Goal: Task Accomplishment & Management: Use online tool/utility

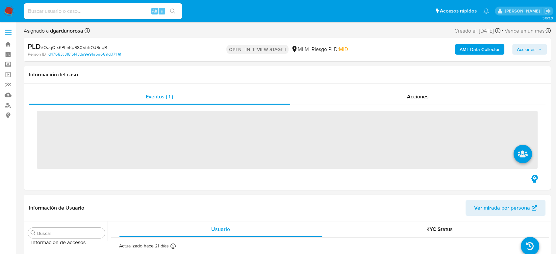
scroll to position [325, 0]
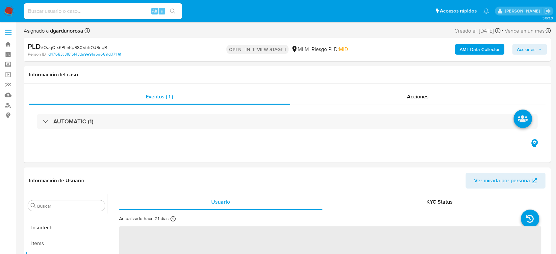
select select "10"
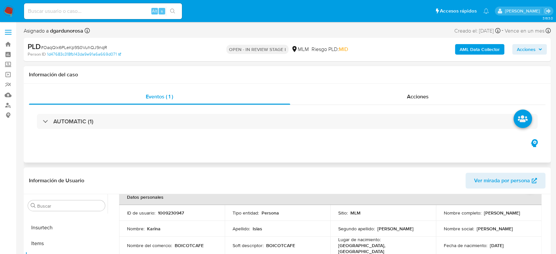
scroll to position [36, 0]
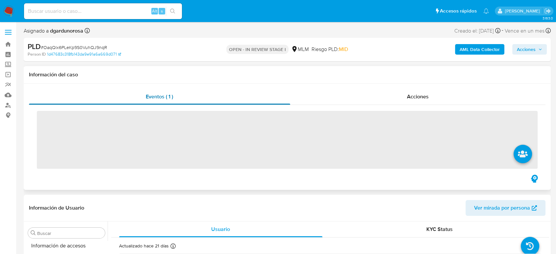
scroll to position [325, 0]
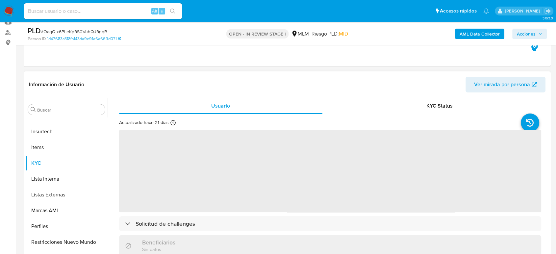
select select "10"
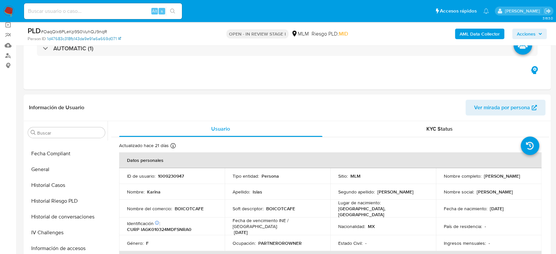
scroll to position [0, 0]
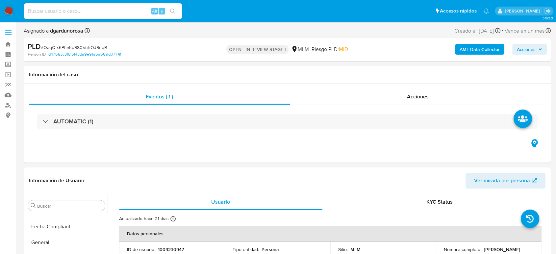
click at [9, 35] on label at bounding box center [8, 32] width 16 height 14
click at [0, 0] on input "checkbox" at bounding box center [0, 0] width 0 height 0
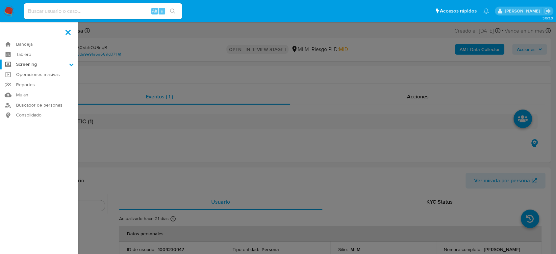
click at [44, 60] on label "Screening" at bounding box center [39, 65] width 78 height 10
click at [0, 0] on input "Screening" at bounding box center [0, 0] width 0 height 0
click at [41, 90] on link "Herramientas" at bounding box center [39, 90] width 78 height 8
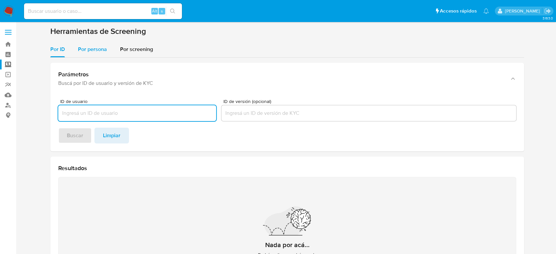
click at [82, 49] on span "Por persona" at bounding box center [92, 49] width 29 height 8
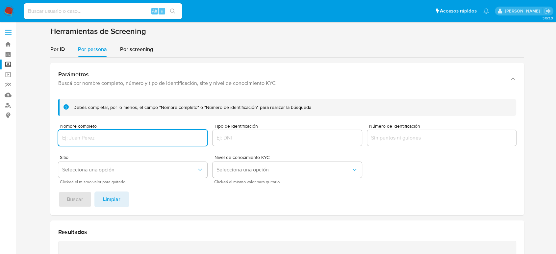
click at [124, 134] on input "Nombre completo" at bounding box center [132, 137] width 149 height 9
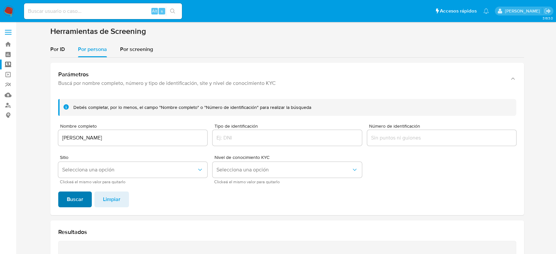
click at [86, 201] on button "Buscar" at bounding box center [75, 199] width 34 height 16
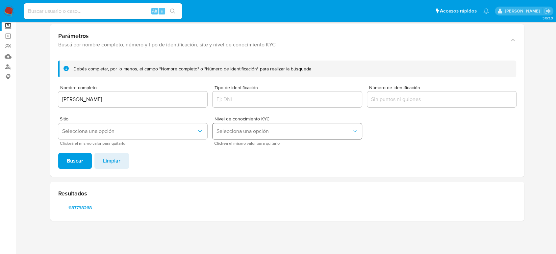
scroll to position [38, 0]
click at [79, 211] on span "1187738268" at bounding box center [80, 207] width 34 height 9
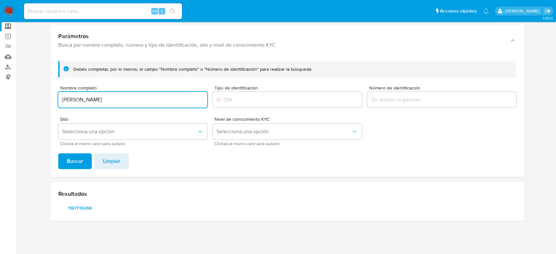
drag, startPoint x: 148, startPoint y: 101, endPoint x: 42, endPoint y: 98, distance: 106.3
click at [42, 98] on section at bounding box center [287, 107] width 527 height 238
type input "ISAAC ORFALI SMEKE"
click at [58, 153] on button "Buscar" at bounding box center [75, 161] width 34 height 16
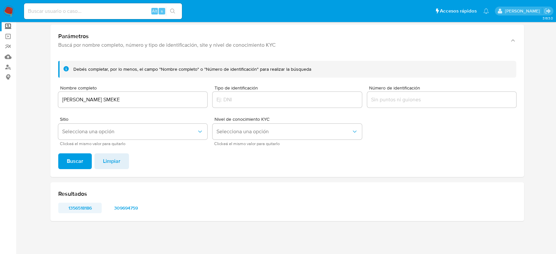
click at [80, 212] on span "1356518186" at bounding box center [80, 207] width 34 height 9
click at [127, 208] on span "309694759" at bounding box center [126, 207] width 34 height 9
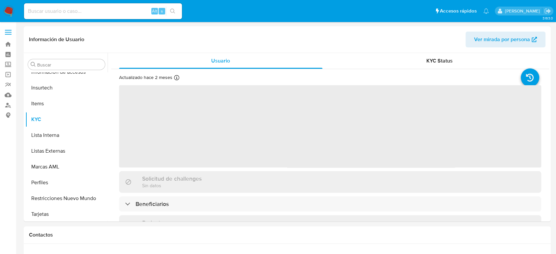
scroll to position [325, 0]
select select "10"
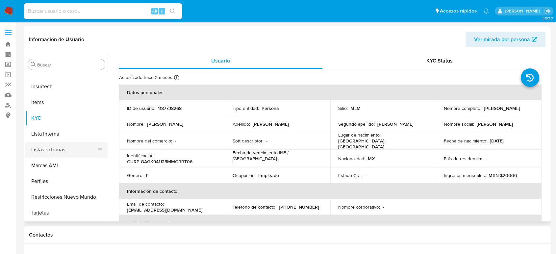
scroll to position [216, 0]
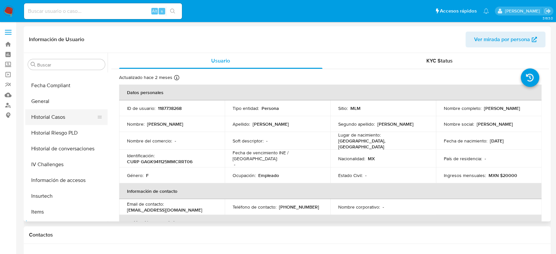
click at [64, 120] on button "Historial Casos" at bounding box center [63, 117] width 77 height 16
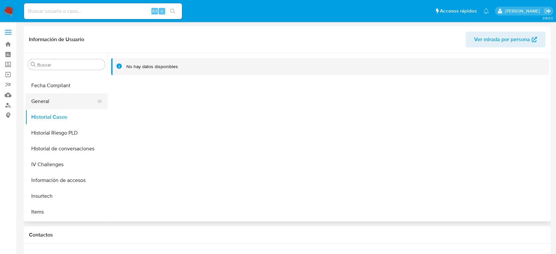
click at [44, 105] on button "General" at bounding box center [63, 101] width 77 height 16
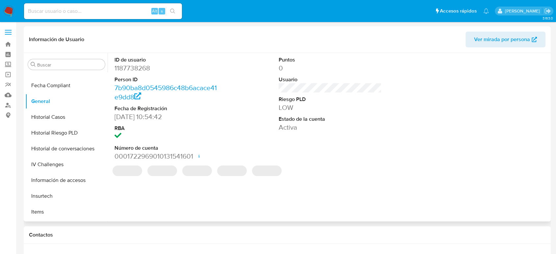
click at [148, 71] on dd "1187738268" at bounding box center [165, 67] width 103 height 9
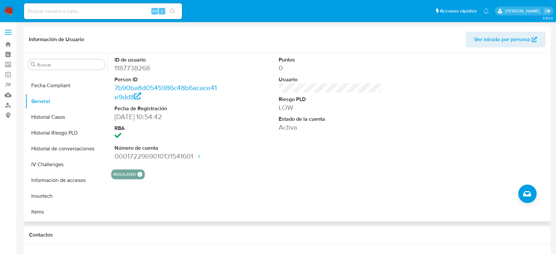
click at [144, 70] on dd "1187738268" at bounding box center [165, 67] width 103 height 9
copy dd "1187738268"
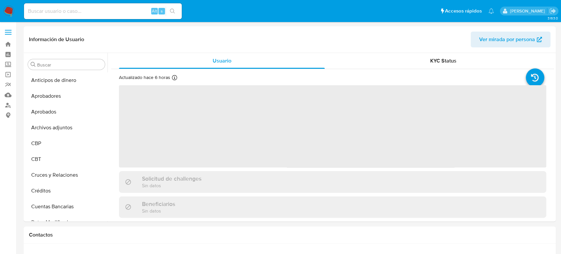
select select "10"
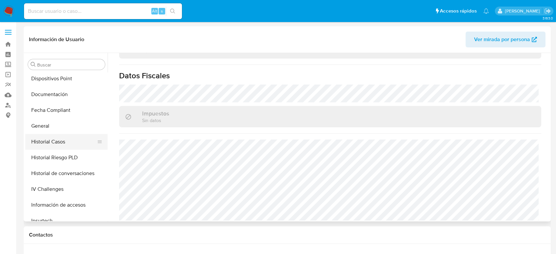
scroll to position [179, 0]
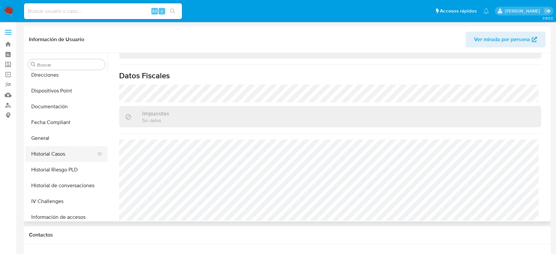
click at [59, 148] on button "Historial Casos" at bounding box center [63, 154] width 77 height 16
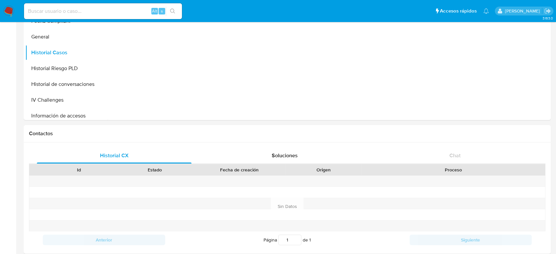
scroll to position [0, 0]
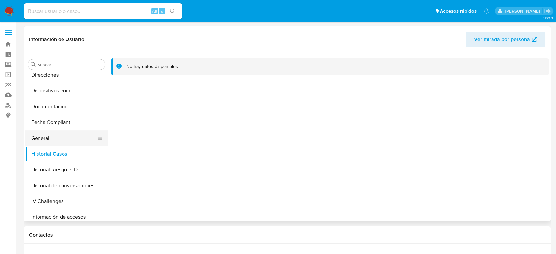
click at [54, 145] on button "General" at bounding box center [63, 138] width 77 height 16
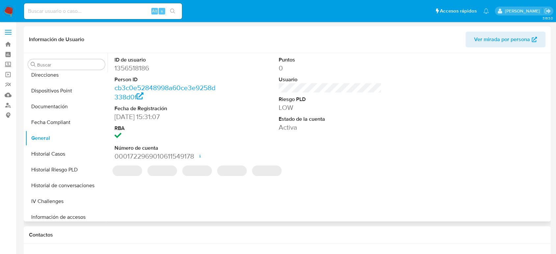
click at [139, 68] on dd "1356518186" at bounding box center [165, 67] width 103 height 9
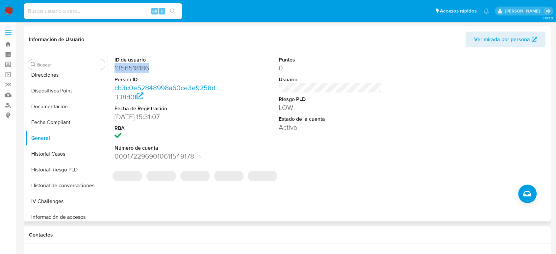
copy dd "1356518186"
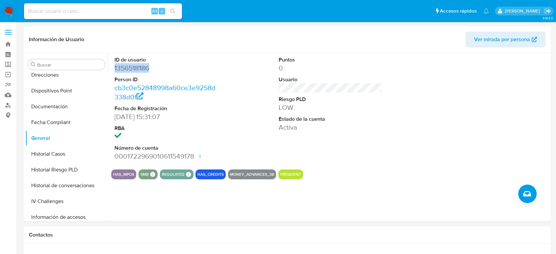
click at [59, 14] on input at bounding box center [103, 11] width 158 height 9
paste input "150481192"
type input "150481192"
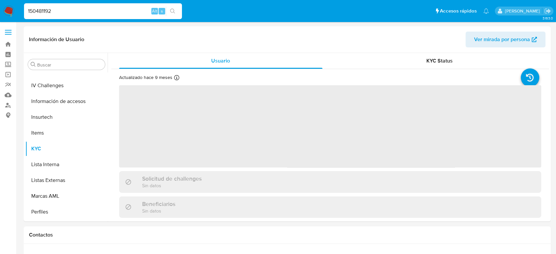
scroll to position [325, 0]
select select "10"
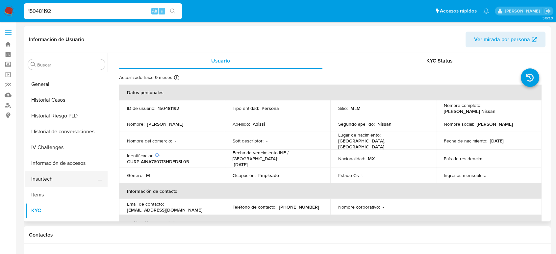
scroll to position [216, 0]
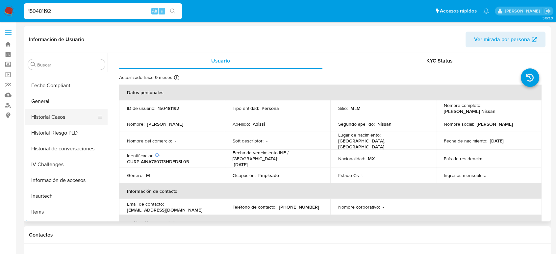
click at [64, 117] on button "Historial Casos" at bounding box center [63, 117] width 77 height 16
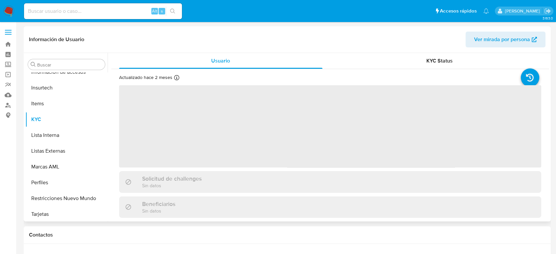
scroll to position [325, 0]
select select "10"
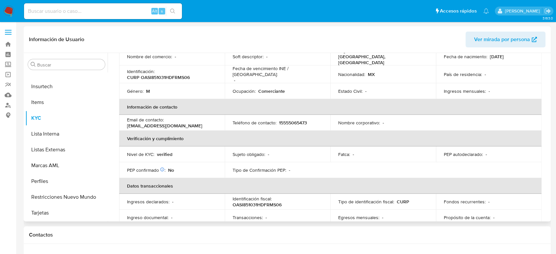
scroll to position [0, 0]
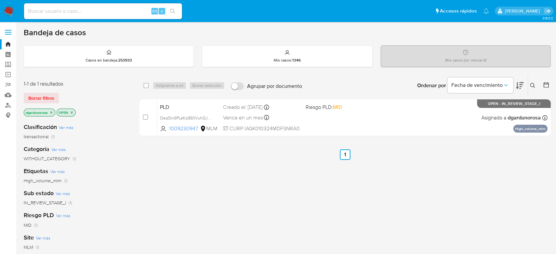
click at [530, 86] on icon at bounding box center [532, 85] width 5 height 5
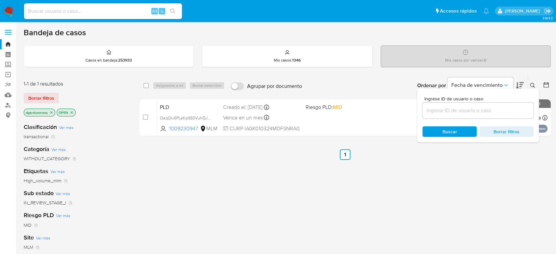
click at [464, 104] on div at bounding box center [477, 111] width 111 height 16
click at [463, 111] on input at bounding box center [477, 110] width 111 height 9
paste input "709823539"
type input "709823539"
click at [533, 84] on icon at bounding box center [532, 85] width 5 height 5
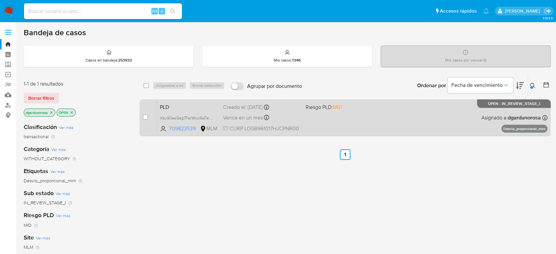
click at [318, 125] on div "PLD Xby90eaGsg7FarWwc6d7elLj 709823539 MLM Riesgo PLD: MID Creado el: 12/09/202…" at bounding box center [352, 117] width 390 height 33
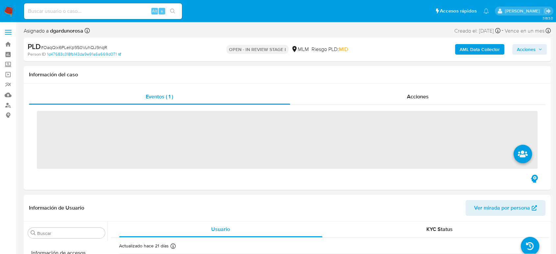
scroll to position [325, 0]
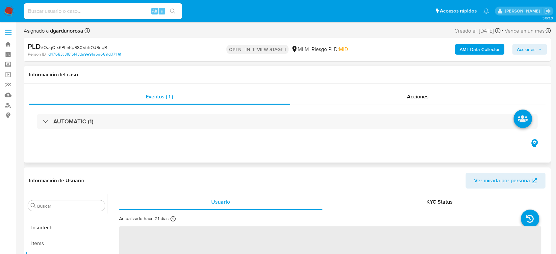
select select "10"
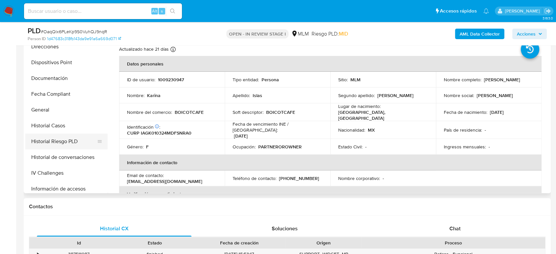
scroll to position [0, 0]
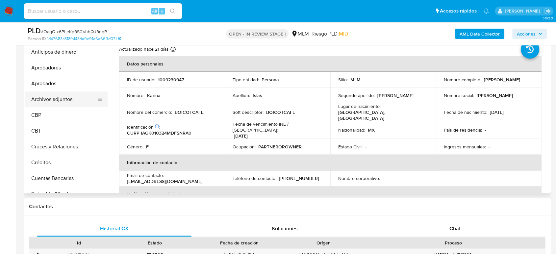
click at [58, 98] on button "Archivos adjuntos" at bounding box center [63, 99] width 77 height 16
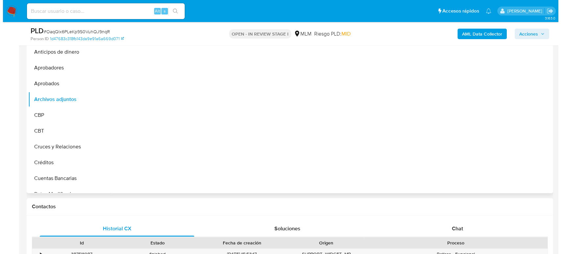
scroll to position [109, 0]
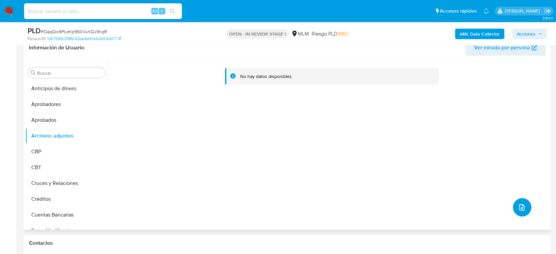
click at [526, 207] on button "upload-file" at bounding box center [522, 207] width 18 height 18
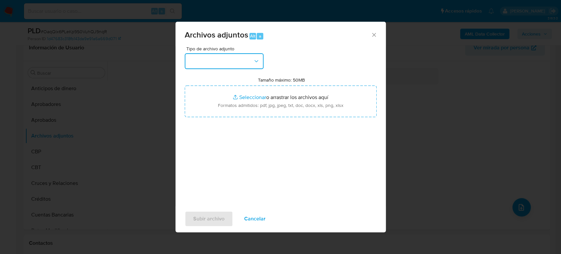
click at [238, 60] on button "button" at bounding box center [224, 61] width 79 height 16
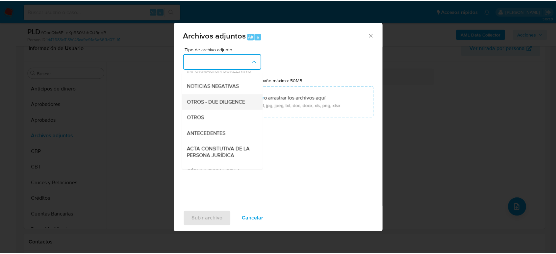
scroll to position [73, 0]
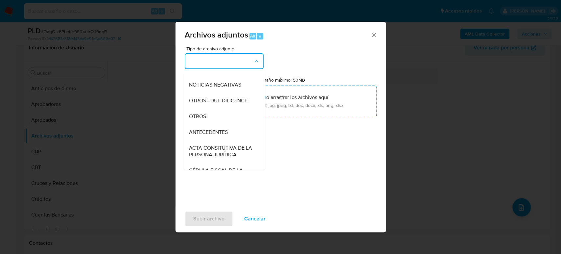
click at [216, 121] on div "OTROS" at bounding box center [222, 117] width 67 height 16
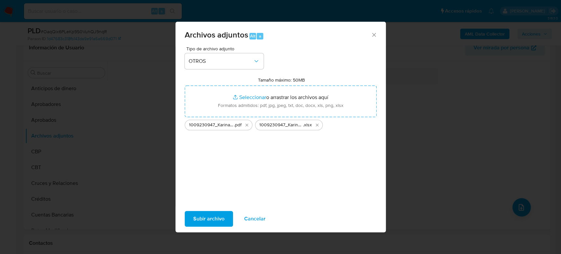
click at [220, 223] on span "Subir archivo" at bounding box center [208, 218] width 31 height 14
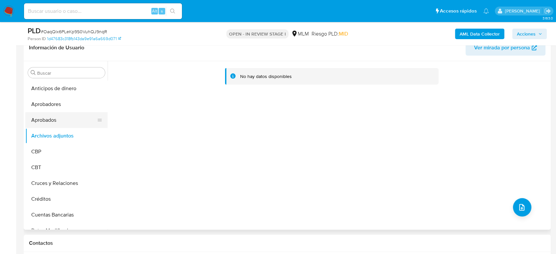
click at [48, 120] on button "Aprobados" at bounding box center [63, 120] width 77 height 16
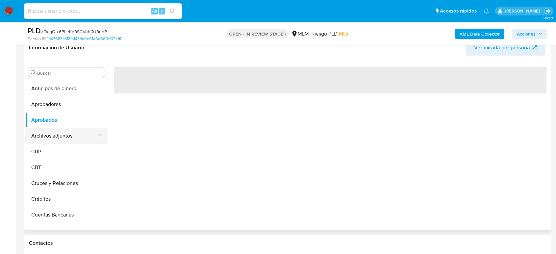
click at [54, 130] on button "Archivos adjuntos" at bounding box center [63, 136] width 77 height 16
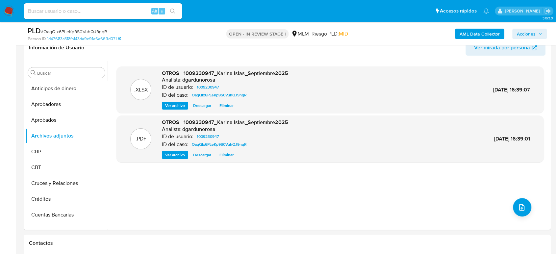
click at [525, 34] on span "Acciones" at bounding box center [526, 34] width 19 height 11
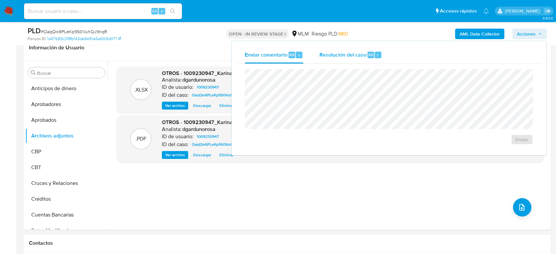
click at [356, 54] on span "Resolución del caso" at bounding box center [342, 55] width 47 height 8
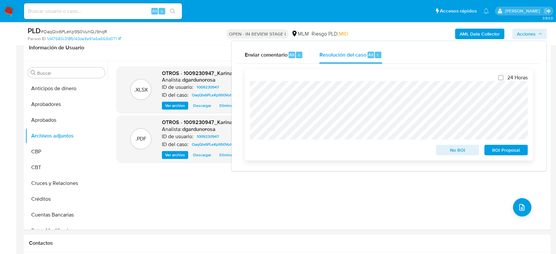
click at [471, 153] on span "No ROI" at bounding box center [457, 149] width 34 height 9
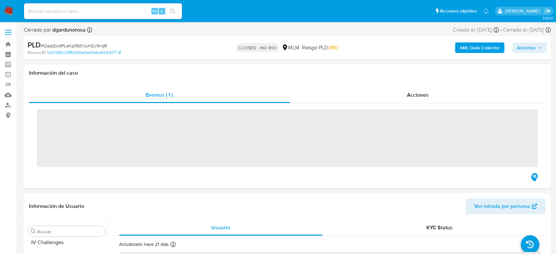
scroll to position [325, 0]
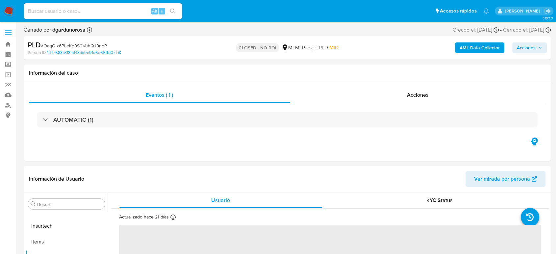
select select "10"
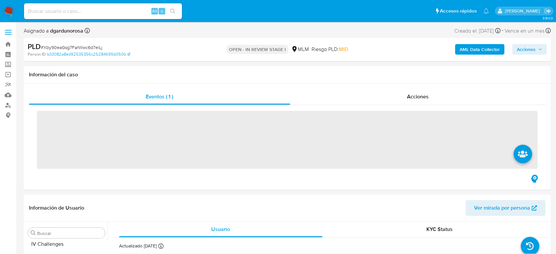
scroll to position [325, 0]
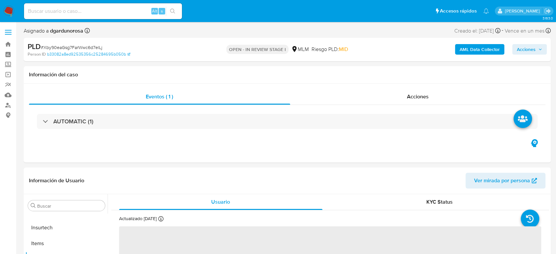
select select "10"
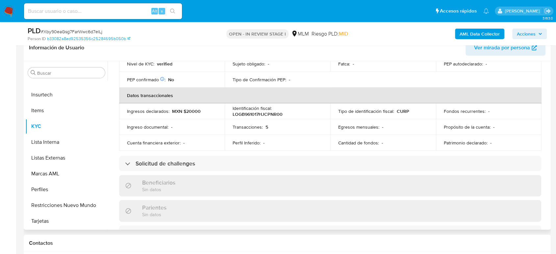
scroll to position [0, 0]
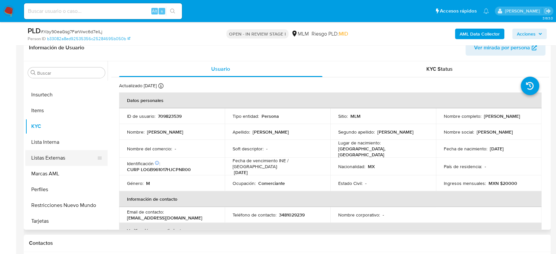
click at [55, 152] on button "Listas Externas" at bounding box center [63, 158] width 77 height 16
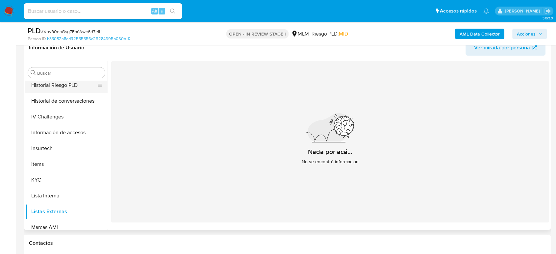
scroll to position [216, 0]
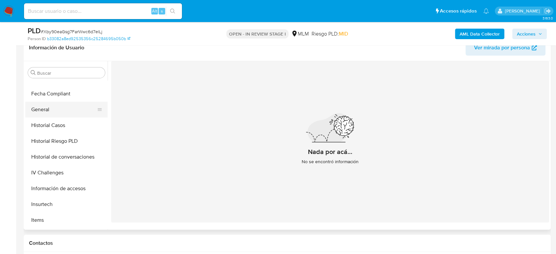
click at [65, 112] on button "General" at bounding box center [63, 110] width 77 height 16
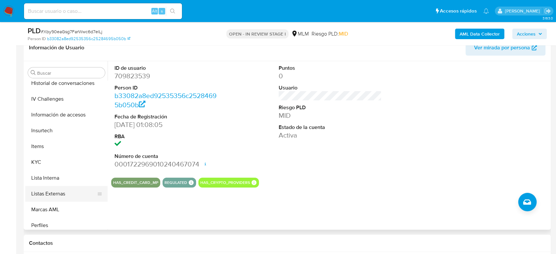
scroll to position [325, 0]
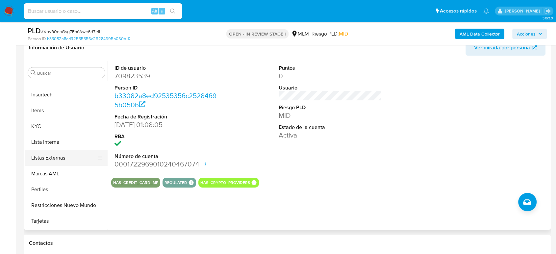
click at [69, 161] on button "Listas Externas" at bounding box center [63, 158] width 77 height 16
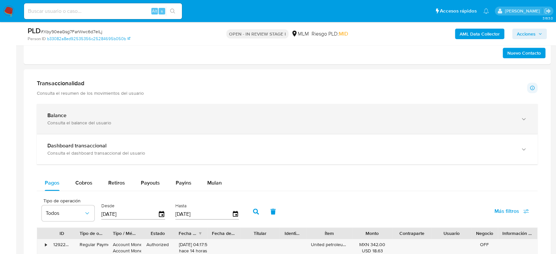
click at [192, 121] on div "Consulta el balance del usuario" at bounding box center [280, 123] width 466 height 6
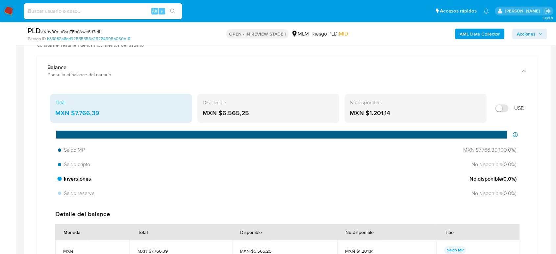
scroll to position [438, 0]
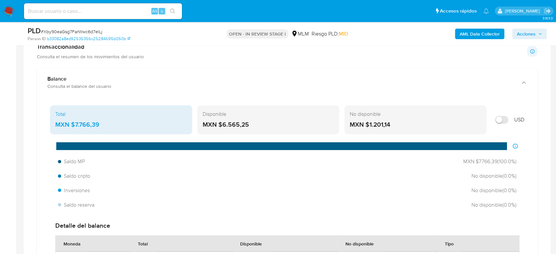
drag, startPoint x: 117, startPoint y: 123, endPoint x: 71, endPoint y: 124, distance: 46.0
click at [71, 124] on div "MXN $7.766,39" at bounding box center [121, 124] width 132 height 9
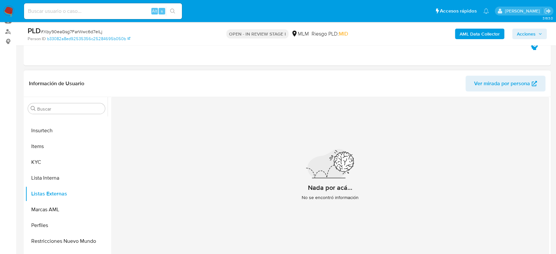
scroll to position [73, 0]
click at [69, 111] on input "Buscar" at bounding box center [69, 110] width 65 height 6
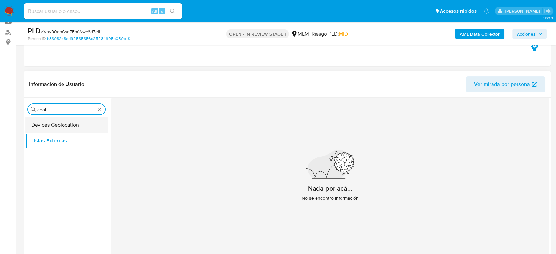
type input "geol"
click at [59, 127] on button "Devices Geolocation" at bounding box center [63, 125] width 77 height 16
click at [56, 126] on button "Devices Geolocation" at bounding box center [63, 125] width 77 height 16
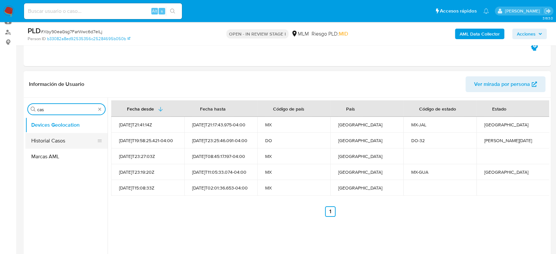
type input "cas"
click at [53, 139] on button "Historial Casos" at bounding box center [63, 141] width 77 height 16
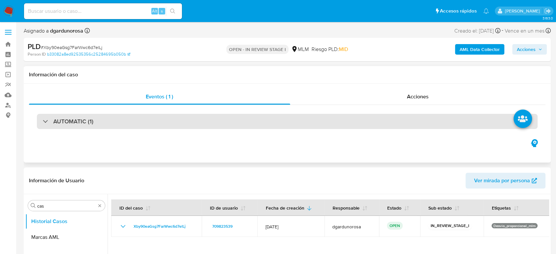
click at [109, 124] on div "AUTOMATIC (1)" at bounding box center [287, 121] width 500 height 15
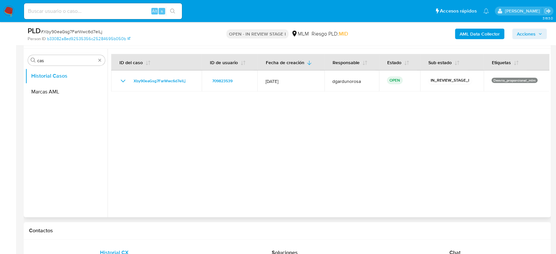
scroll to position [255, 0]
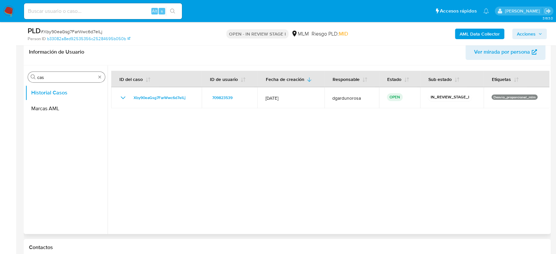
click at [100, 80] on div "Buscar cas" at bounding box center [66, 77] width 77 height 11
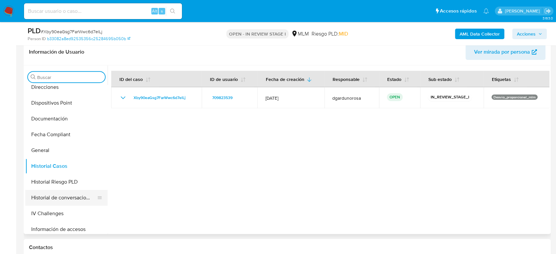
scroll to position [219, 0]
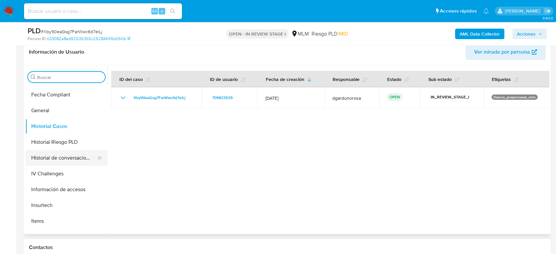
click at [79, 159] on button "Historial de conversaciones" at bounding box center [63, 158] width 77 height 16
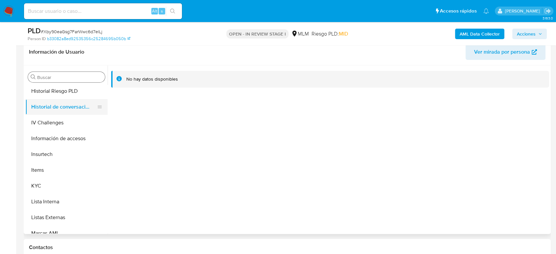
scroll to position [325, 0]
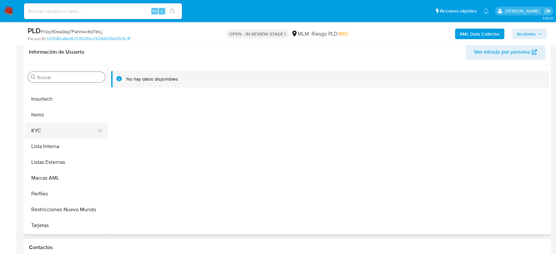
click at [52, 130] on button "KYC" at bounding box center [63, 131] width 77 height 16
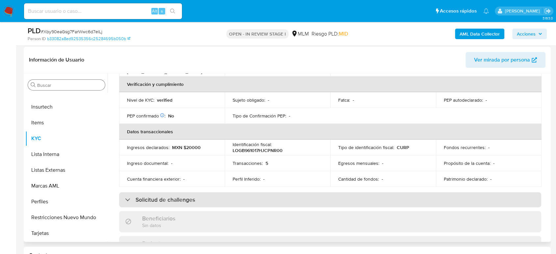
scroll to position [109, 0]
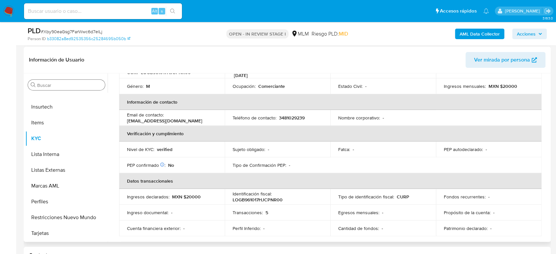
click at [285, 115] on p "3481029239" at bounding box center [292, 118] width 26 height 6
copy p "3481029239"
click at [75, 89] on div "Buscar" at bounding box center [66, 85] width 77 height 11
click at [71, 85] on input "Buscar" at bounding box center [69, 85] width 65 height 6
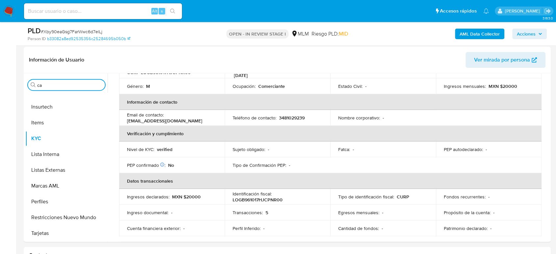
scroll to position [0, 0]
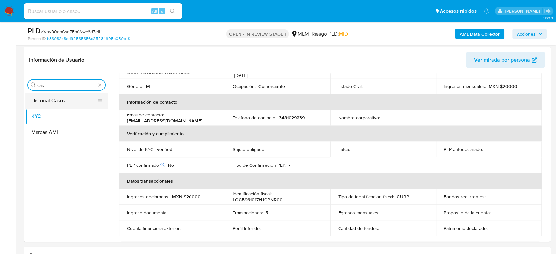
type input "cas"
click at [58, 101] on button "Historial Casos" at bounding box center [66, 101] width 82 height 16
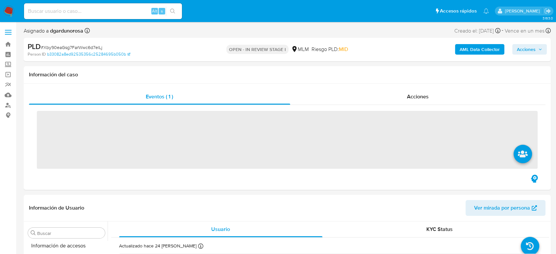
scroll to position [325, 0]
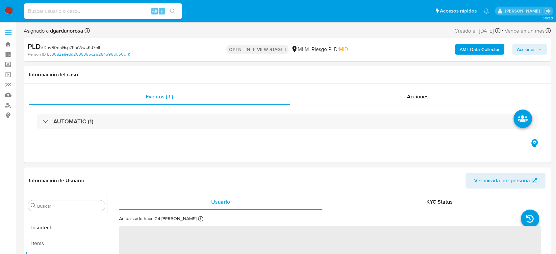
select select "10"
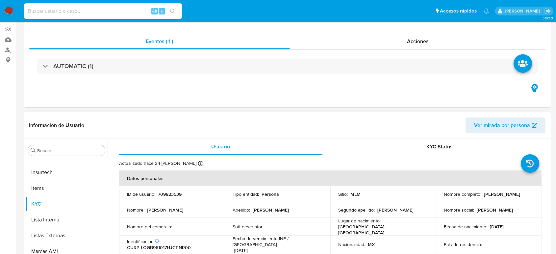
scroll to position [109, 0]
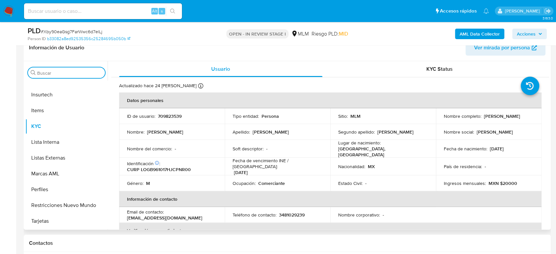
click at [68, 73] on input "Buscar" at bounding box center [69, 73] width 65 height 6
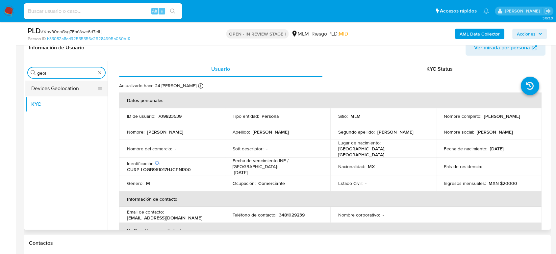
type input "geol"
click at [65, 88] on button "Devices Geolocation" at bounding box center [63, 89] width 77 height 16
click at [53, 85] on button "Devices Geolocation" at bounding box center [63, 89] width 77 height 16
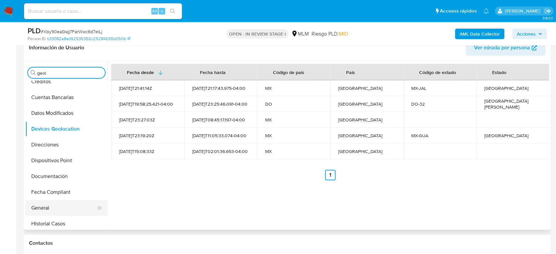
scroll to position [146, 0]
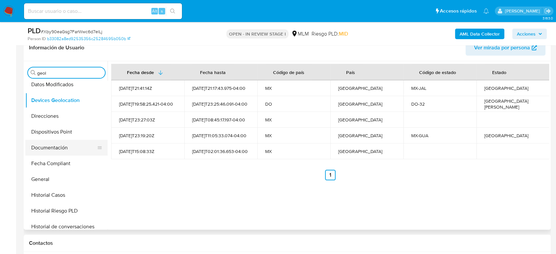
click at [51, 149] on button "Documentación" at bounding box center [63, 148] width 77 height 16
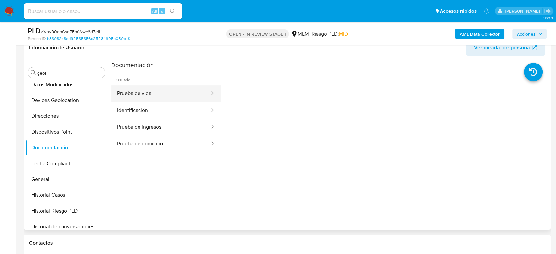
click at [176, 95] on button "Prueba de vida" at bounding box center [160, 93] width 99 height 17
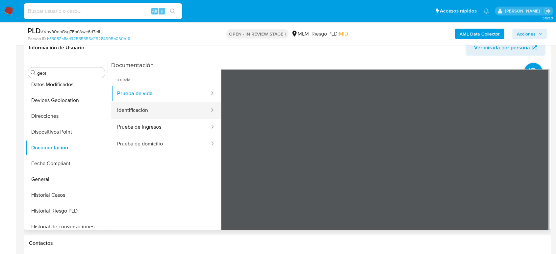
click at [166, 106] on button "Identificación" at bounding box center [160, 110] width 99 height 17
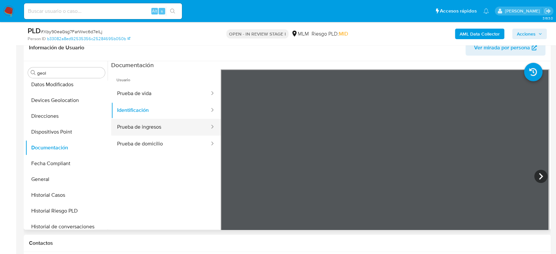
click at [171, 127] on button "Prueba de ingresos" at bounding box center [160, 127] width 99 height 17
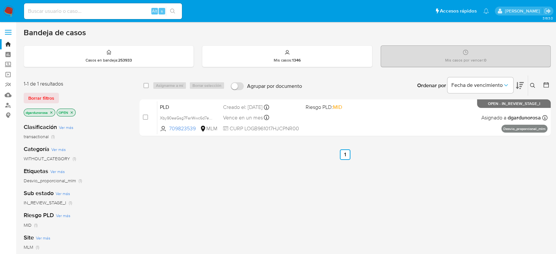
click at [530, 86] on icon at bounding box center [532, 85] width 5 height 5
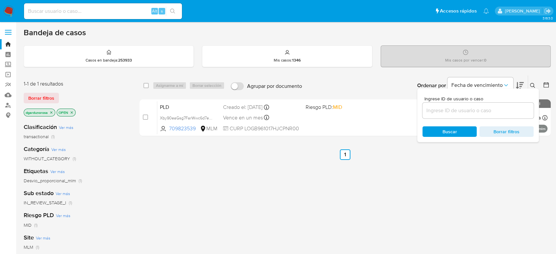
click at [476, 114] on div at bounding box center [477, 111] width 111 height 16
click at [474, 111] on input at bounding box center [477, 110] width 111 height 9
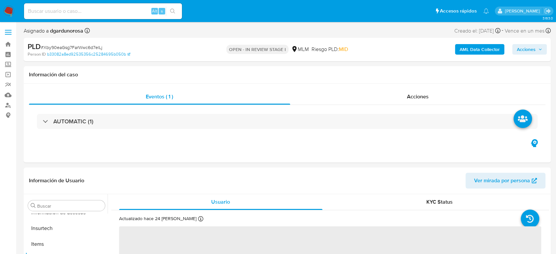
scroll to position [325, 0]
select select "10"
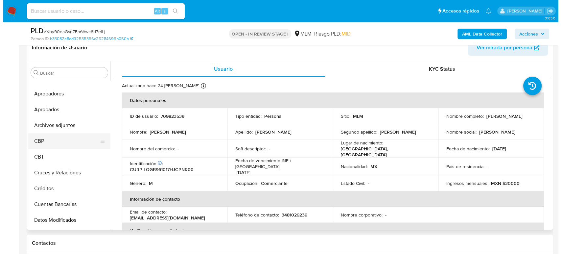
scroll to position [0, 0]
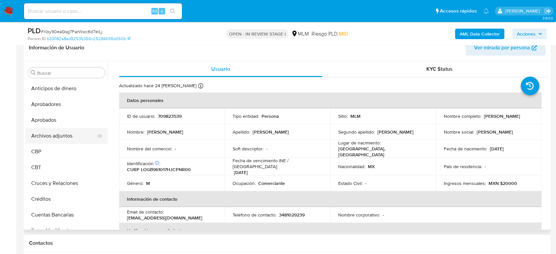
click at [65, 136] on button "Archivos adjuntos" at bounding box center [63, 136] width 77 height 16
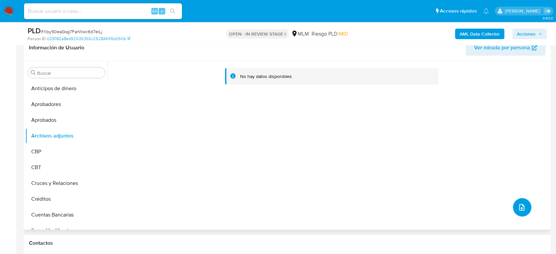
click at [519, 207] on icon "upload-file" at bounding box center [522, 207] width 8 height 8
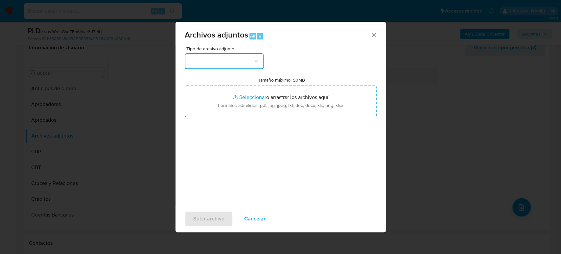
click at [197, 60] on button "button" at bounding box center [224, 61] width 79 height 16
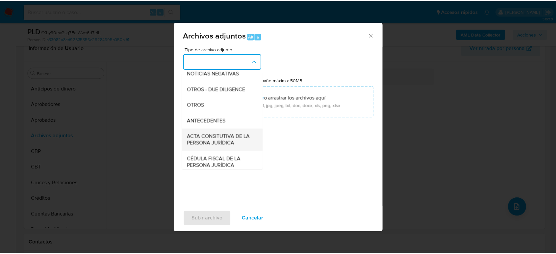
scroll to position [109, 0]
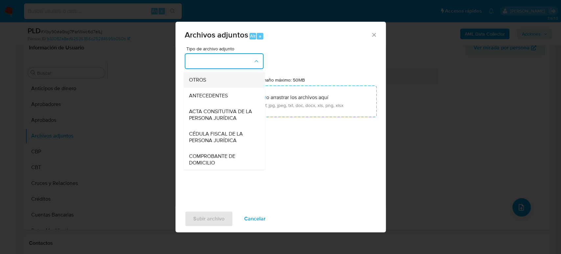
click at [215, 88] on div "OTROS" at bounding box center [222, 80] width 67 height 16
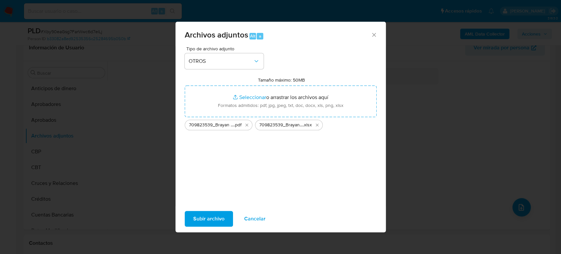
click at [214, 218] on span "Subir archivo" at bounding box center [208, 218] width 31 height 14
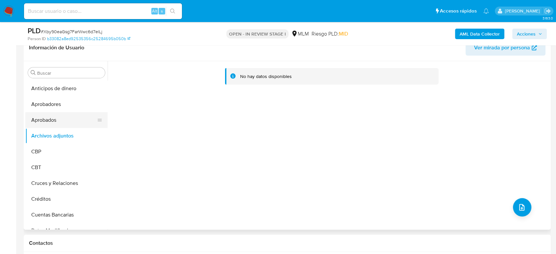
click at [59, 115] on button "Aprobados" at bounding box center [63, 120] width 77 height 16
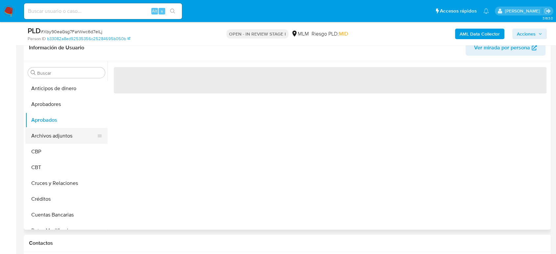
click at [50, 134] on button "Archivos adjuntos" at bounding box center [63, 136] width 77 height 16
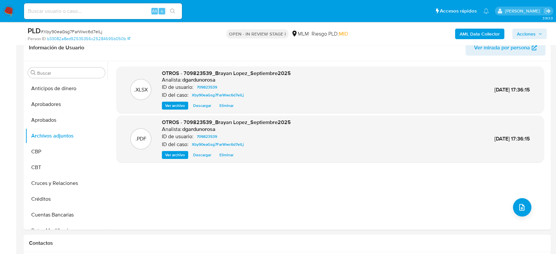
click at [531, 34] on span "Acciones" at bounding box center [526, 34] width 19 height 11
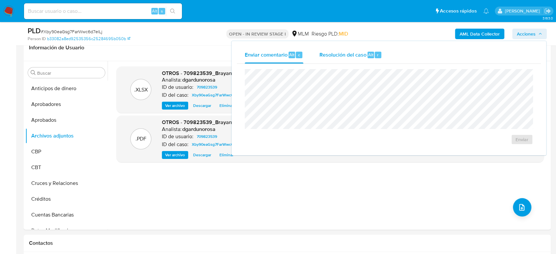
click at [358, 52] on span "Resolución del caso" at bounding box center [342, 55] width 47 height 8
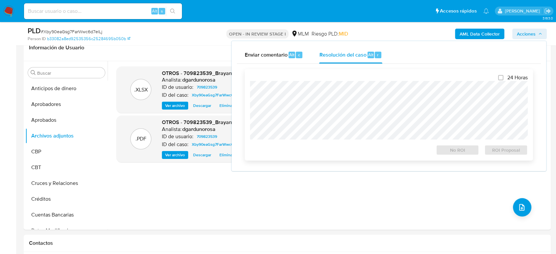
click at [336, 82] on div at bounding box center [389, 110] width 278 height 59
click at [193, 194] on div ".XLSX OTROS - 709823539_Brayan Lopez_Septiembre2025 Analista: dgardunorosa ID d…" at bounding box center [329, 145] width 427 height 158
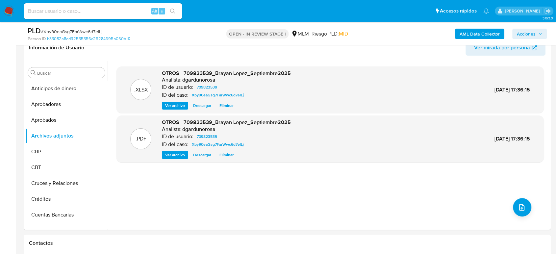
click at [521, 36] on span "Acciones" at bounding box center [526, 34] width 19 height 11
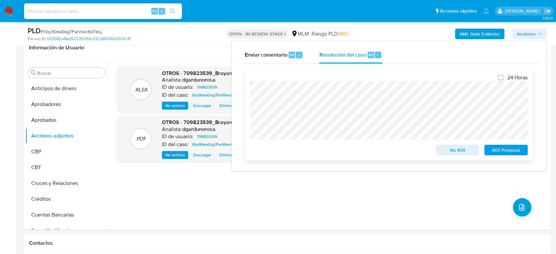
click at [506, 150] on span "ROI Proposal" at bounding box center [506, 149] width 34 height 9
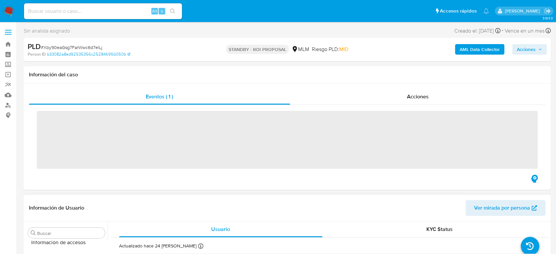
scroll to position [325, 0]
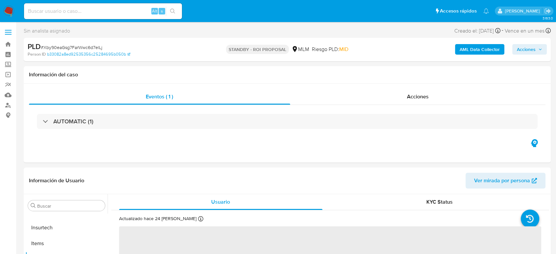
select select "10"
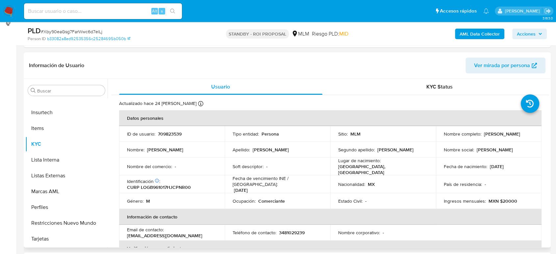
scroll to position [146, 0]
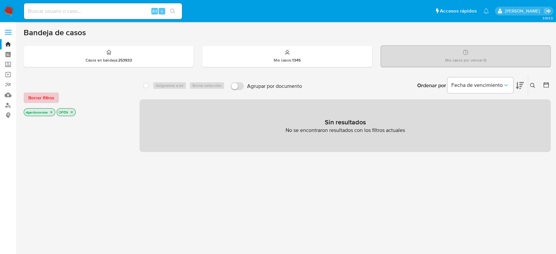
click at [39, 98] on span "Borrar filtros" at bounding box center [41, 97] width 26 height 9
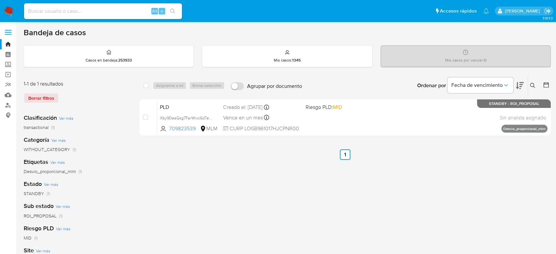
click at [534, 83] on icon at bounding box center [532, 85] width 5 height 5
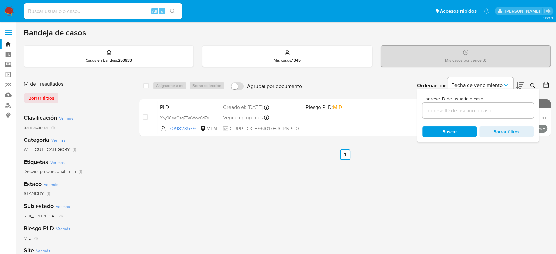
click at [477, 104] on div at bounding box center [477, 111] width 111 height 16
click at [476, 108] on input at bounding box center [477, 110] width 111 height 9
paste input "1874934641"
type input "1874934641"
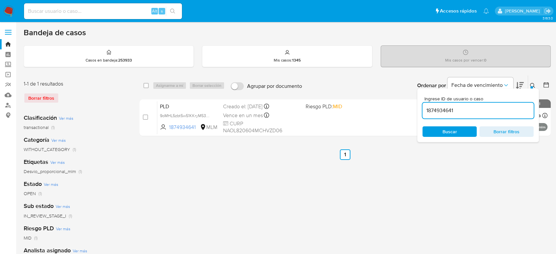
click at [532, 85] on icon at bounding box center [532, 85] width 5 height 5
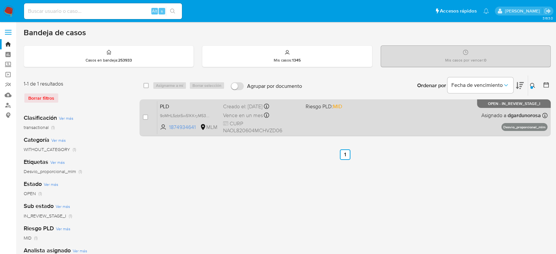
click at [447, 109] on div "PLD 9oMHL5zbt5w51KKryM53Ws7S 1874934641 MLM Riesgo PLD: MID Creado el: 12/09/20…" at bounding box center [352, 117] width 390 height 33
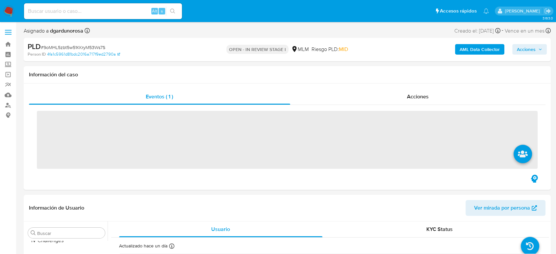
scroll to position [325, 0]
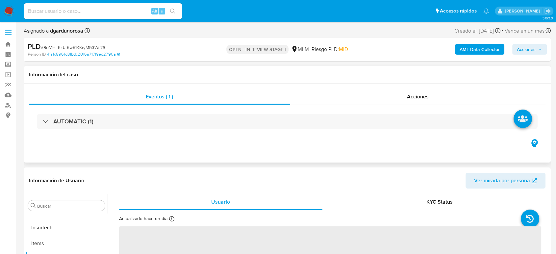
select select "10"
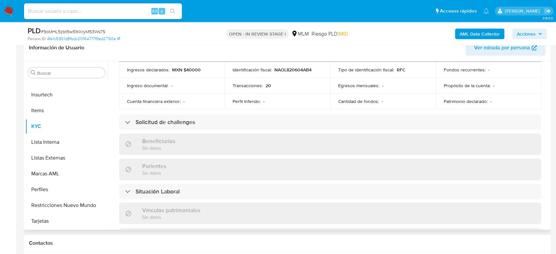
scroll to position [41, 0]
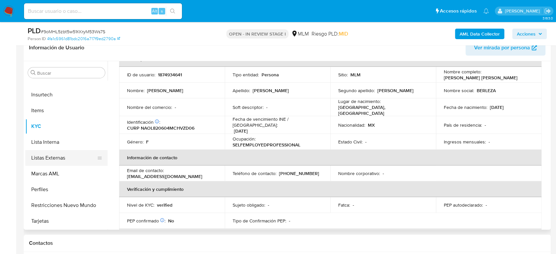
click at [67, 160] on button "Listas Externas" at bounding box center [63, 158] width 77 height 16
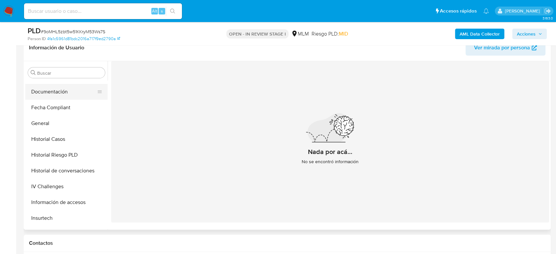
scroll to position [179, 0]
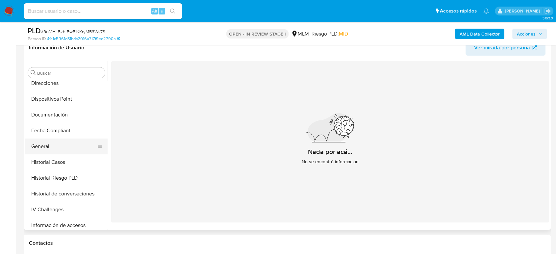
click at [51, 147] on button "General" at bounding box center [63, 146] width 77 height 16
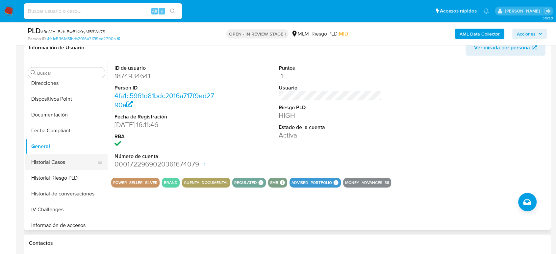
scroll to position [289, 0]
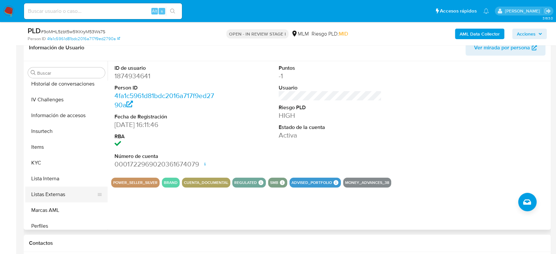
click at [47, 191] on button "Listas Externas" at bounding box center [63, 194] width 77 height 16
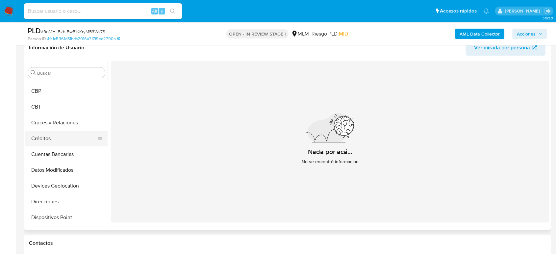
scroll to position [73, 0]
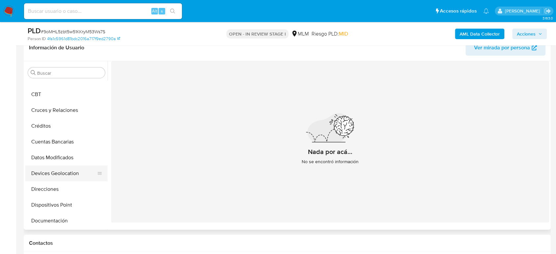
click at [57, 179] on button "Devices Geolocation" at bounding box center [63, 173] width 77 height 16
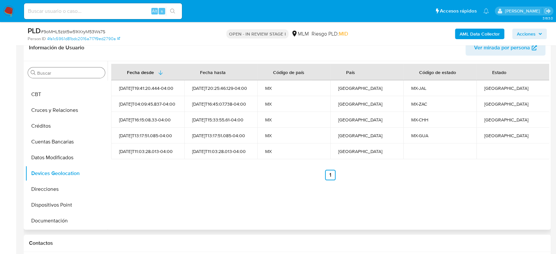
click at [77, 73] on input "Buscar" at bounding box center [69, 73] width 65 height 6
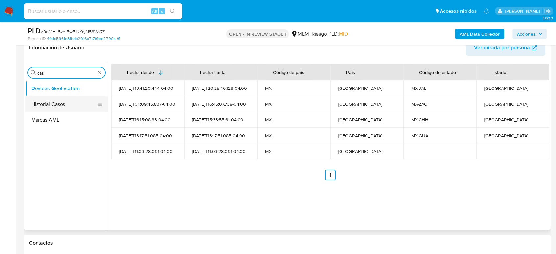
type input "cas"
click at [63, 101] on button "Historial Casos" at bounding box center [63, 104] width 77 height 16
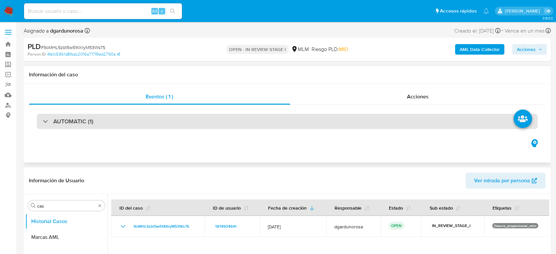
click at [142, 121] on div "AUTOMATIC (1)" at bounding box center [287, 121] width 500 height 15
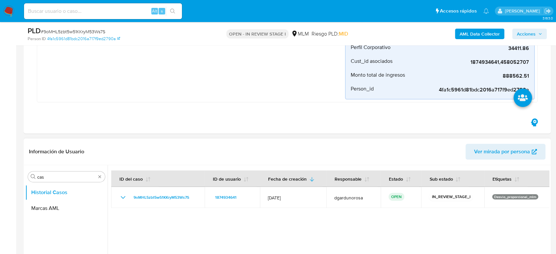
scroll to position [219, 0]
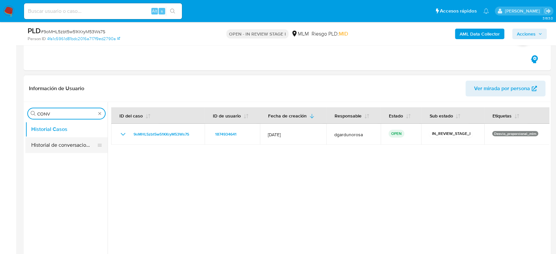
type input "CONV"
click at [79, 144] on button "Historial de conversaciones" at bounding box center [63, 145] width 77 height 16
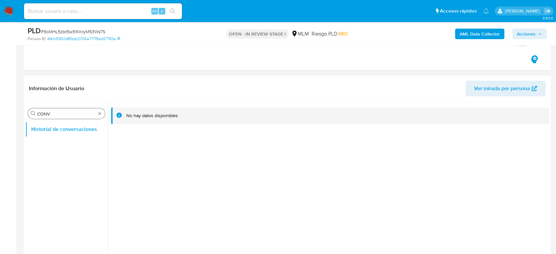
click at [103, 115] on div "Buscar CONV" at bounding box center [66, 113] width 77 height 11
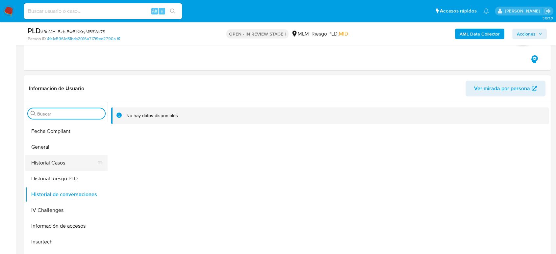
scroll to position [292, 0]
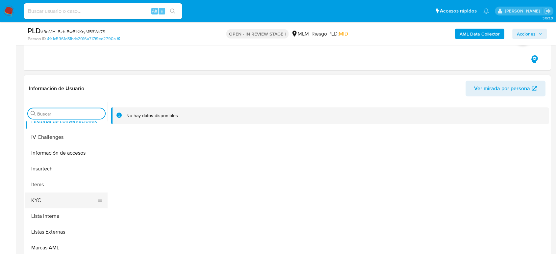
click at [61, 199] on button "KYC" at bounding box center [63, 200] width 77 height 16
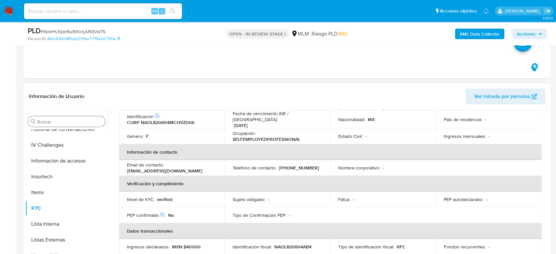
scroll to position [41, 0]
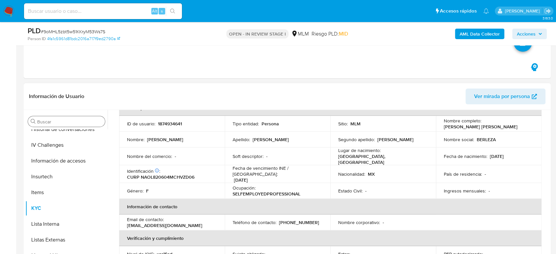
click at [296, 219] on p "(55) 64529074" at bounding box center [299, 222] width 40 height 6
copy p "64529074"
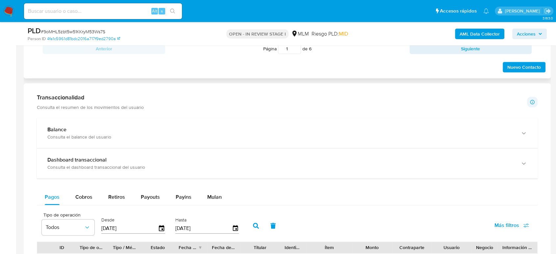
scroll to position [694, 0]
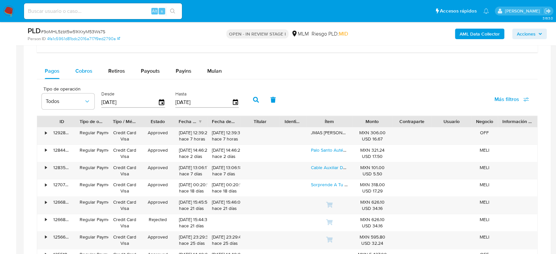
click at [85, 75] on div "Cobros" at bounding box center [83, 71] width 17 height 16
select select "10"
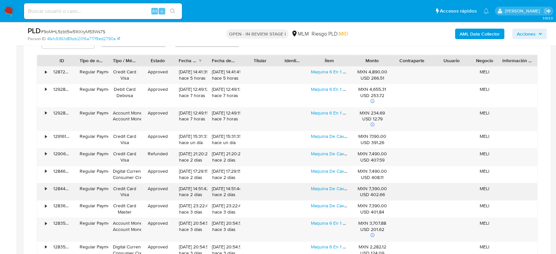
scroll to position [767, 0]
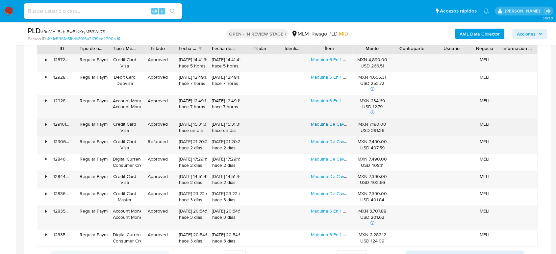
click at [326, 123] on link "Maquina De Cavitación 40khz Radiofrecuencia Laser 9 En 1" at bounding box center [371, 124] width 121 height 7
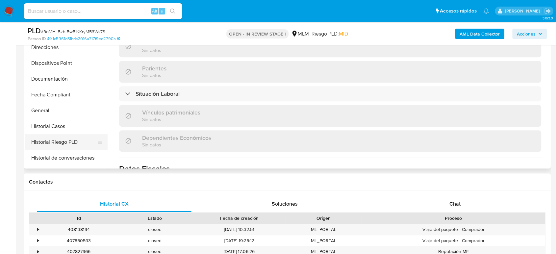
scroll to position [182, 0]
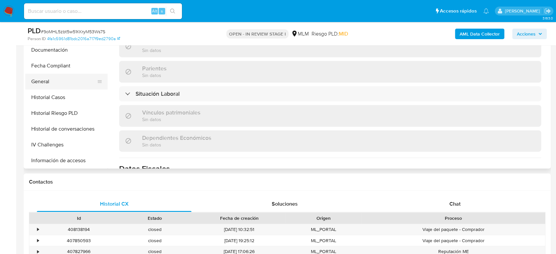
click at [56, 83] on button "General" at bounding box center [63, 82] width 77 height 16
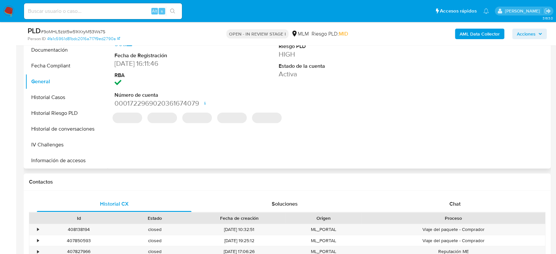
scroll to position [255, 0]
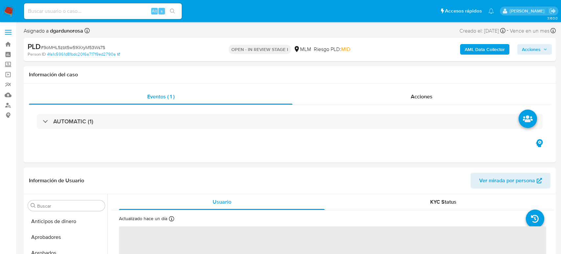
select select "10"
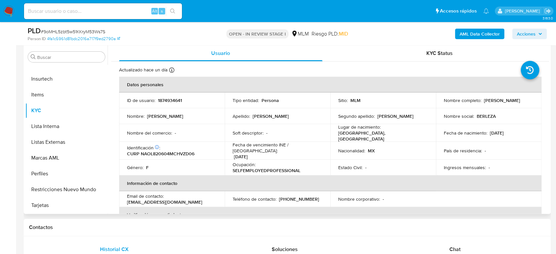
scroll to position [109, 0]
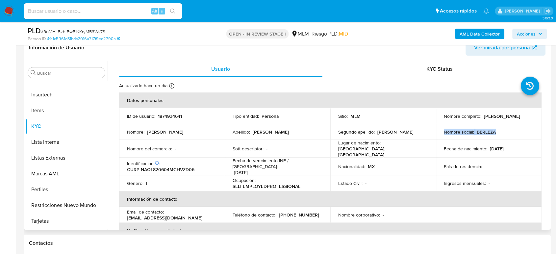
drag, startPoint x: 500, startPoint y: 133, endPoint x: 442, endPoint y: 134, distance: 58.5
click at [444, 134] on div "Nombre social : BERLEZA" at bounding box center [489, 132] width 90 height 6
copy div "Nombre social : BERLEZA"
click at [52, 113] on button "Items" at bounding box center [63, 111] width 77 height 16
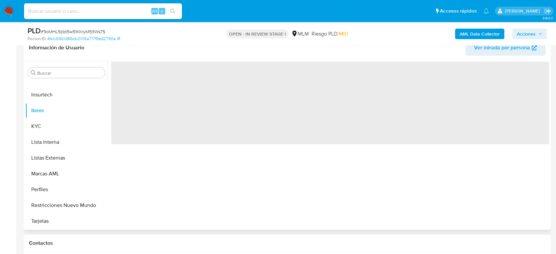
click at [231, 114] on span "‌" at bounding box center [330, 103] width 438 height 82
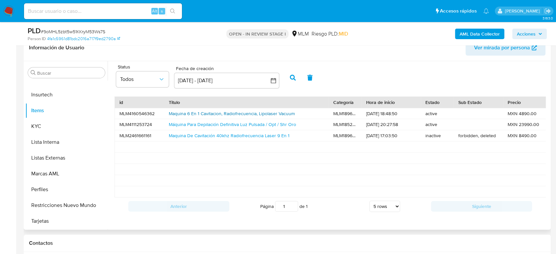
click at [226, 115] on link "Maquina 6 En 1 Cavitacion, Radiofrecuencia, Lipolaser Vacuum" at bounding box center [232, 113] width 126 height 7
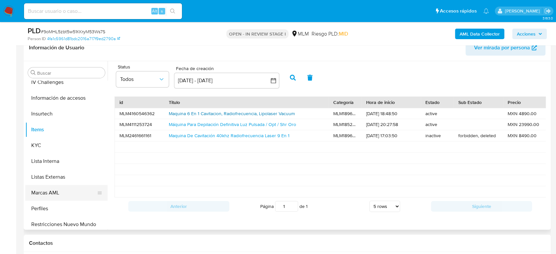
scroll to position [325, 0]
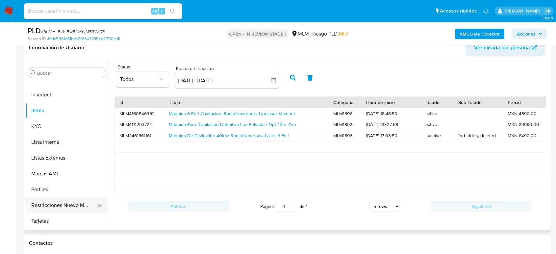
click at [64, 201] on button "Restricciones Nuevo Mundo" at bounding box center [63, 205] width 77 height 16
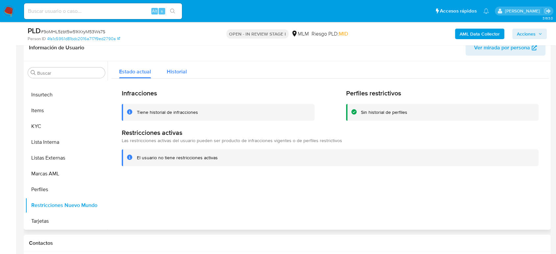
click at [182, 76] on div "Historial" at bounding box center [177, 69] width 20 height 17
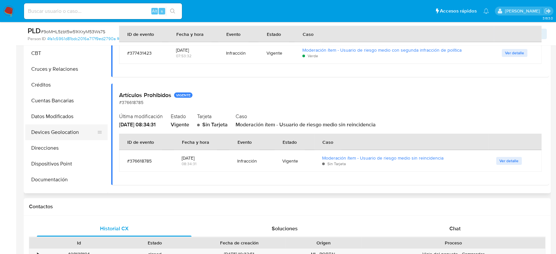
scroll to position [69, 0]
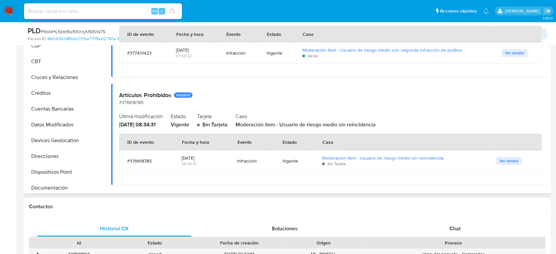
drag, startPoint x: 68, startPoint y: 136, endPoint x: 177, endPoint y: 132, distance: 108.9
click at [68, 136] on button "Devices Geolocation" at bounding box center [66, 141] width 82 height 16
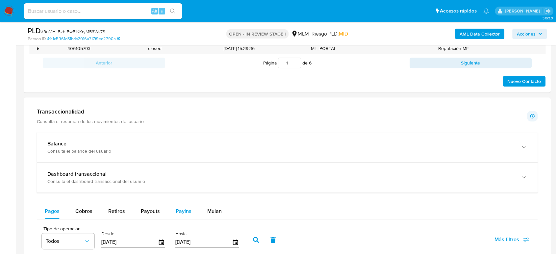
scroll to position [402, 0]
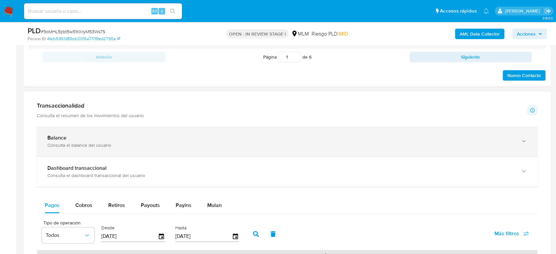
click at [126, 141] on div "Balance Consulta el balance del usuario" at bounding box center [280, 140] width 466 height 13
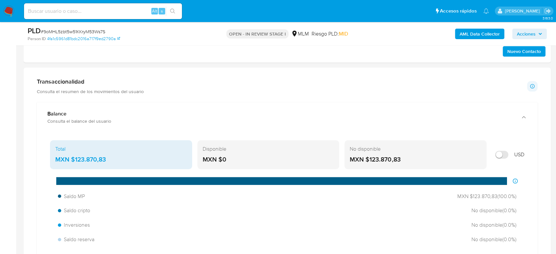
scroll to position [438, 0]
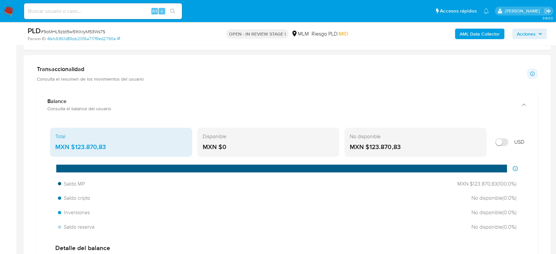
drag, startPoint x: 111, startPoint y: 152, endPoint x: 71, endPoint y: 152, distance: 40.1
click at [71, 152] on div "Total MXN $123.870,83" at bounding box center [121, 142] width 142 height 29
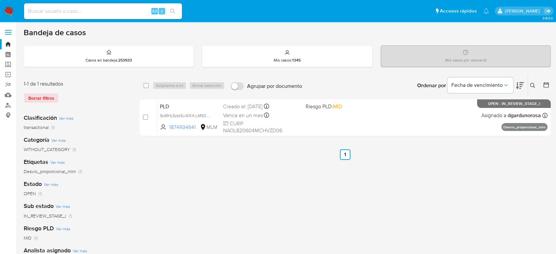
drag, startPoint x: 529, startPoint y: 83, endPoint x: 525, endPoint y: 82, distance: 4.0
click at [530, 83] on icon at bounding box center [532, 85] width 5 height 5
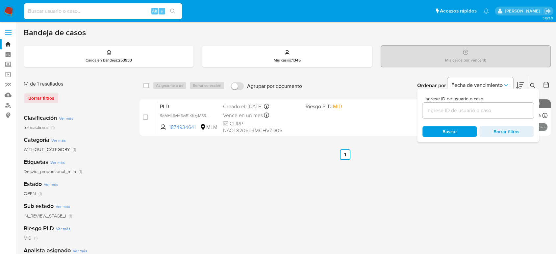
click at [497, 109] on input at bounding box center [477, 110] width 111 height 9
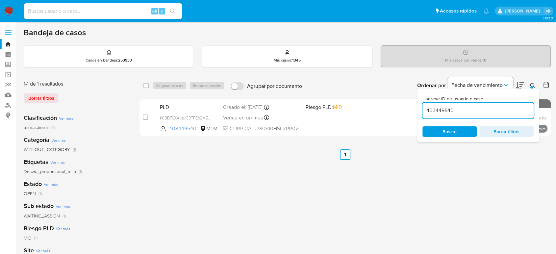
click at [531, 87] on div at bounding box center [531, 87] width 3 height 3
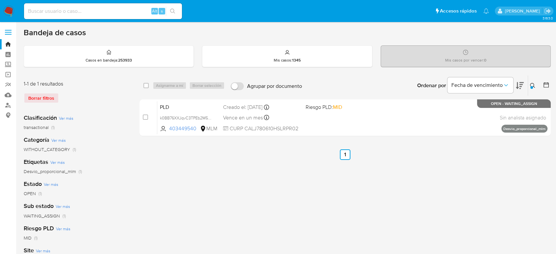
click at [531, 84] on icon at bounding box center [532, 85] width 5 height 5
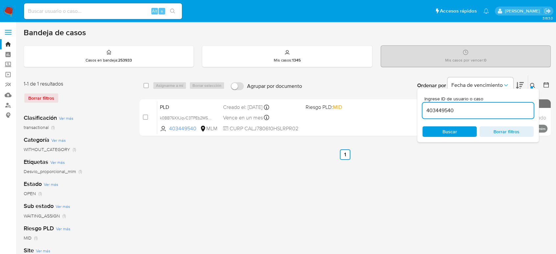
click at [441, 111] on input "403449540" at bounding box center [477, 110] width 111 height 9
type input "1818818468"
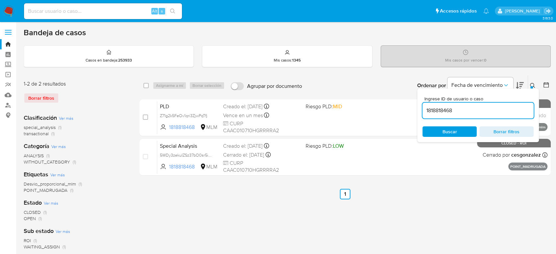
click at [534, 85] on icon at bounding box center [532, 85] width 5 height 5
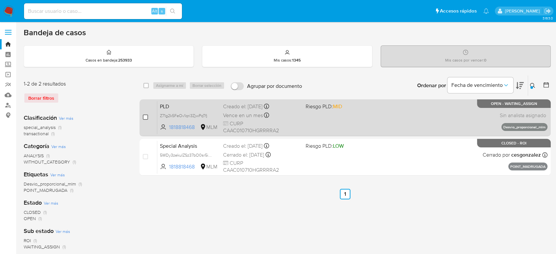
click at [143, 116] on input "checkbox" at bounding box center [145, 116] width 5 height 5
checkbox input "true"
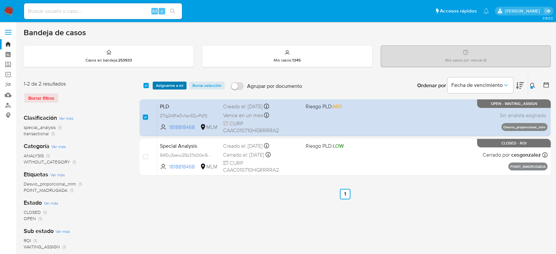
click at [173, 85] on span "Asignarme a mí" at bounding box center [169, 85] width 27 height 7
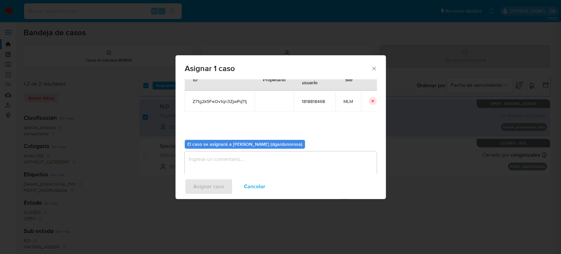
scroll to position [34, 0]
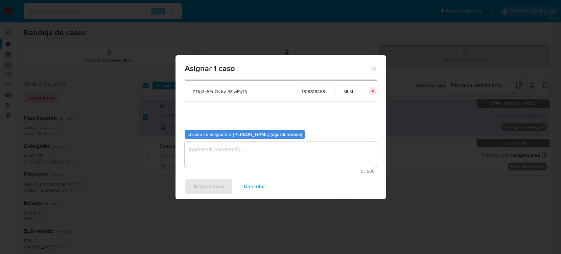
click at [278, 161] on textarea "assign-modal" at bounding box center [281, 154] width 192 height 26
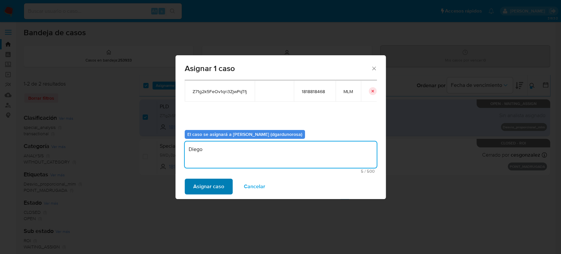
type textarea "Diego"
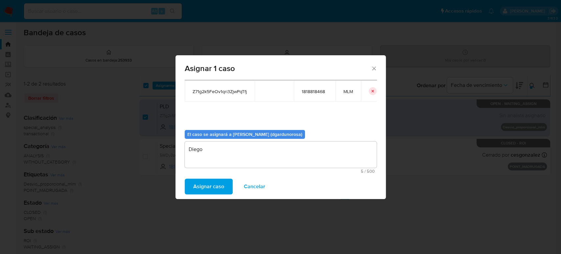
click at [208, 189] on span "Asignar caso" at bounding box center [208, 186] width 31 height 14
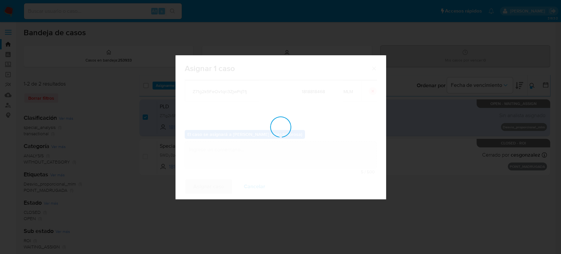
checkbox input "false"
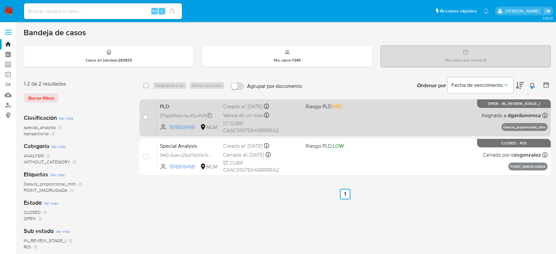
click at [208, 118] on icon at bounding box center [209, 115] width 5 height 5
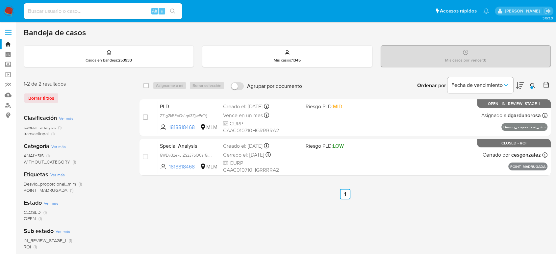
click at [535, 87] on icon at bounding box center [532, 85] width 5 height 5
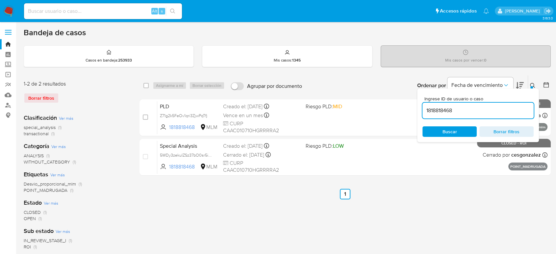
click at [436, 113] on input "1818818468" at bounding box center [477, 110] width 111 height 9
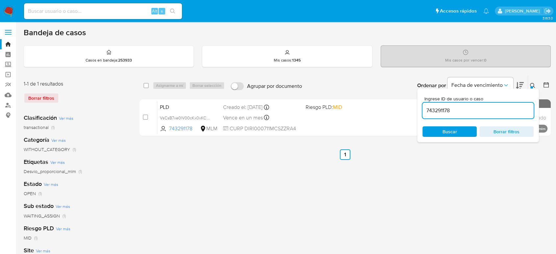
click at [444, 110] on input "743291178" at bounding box center [477, 110] width 111 height 9
paste input "1266675719"
click at [433, 114] on input "1266675719" at bounding box center [477, 110] width 111 height 9
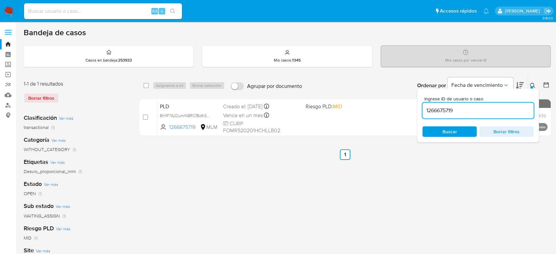
paste input "539078965"
click at [440, 110] on input "1539078965" at bounding box center [477, 110] width 111 height 9
paste input "594338721"
click at [441, 112] on input "594338721" at bounding box center [477, 110] width 111 height 9
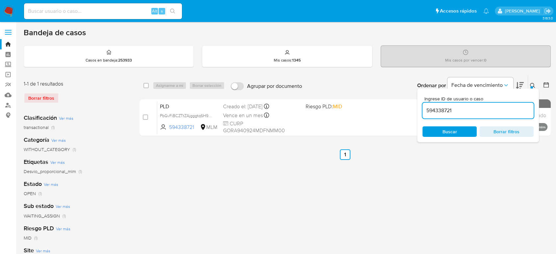
click at [441, 112] on input "594338721" at bounding box center [477, 110] width 111 height 9
paste input "80724632"
click at [437, 112] on input "80724632" at bounding box center [477, 110] width 111 height 9
paste input "1511156386"
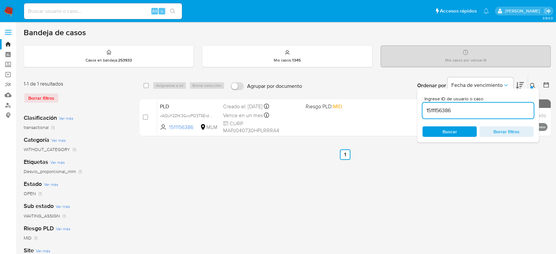
click at [432, 113] on input "1511156386" at bounding box center [477, 110] width 111 height 9
paste input "651955719"
click at [438, 113] on input "651955719" at bounding box center [477, 110] width 111 height 9
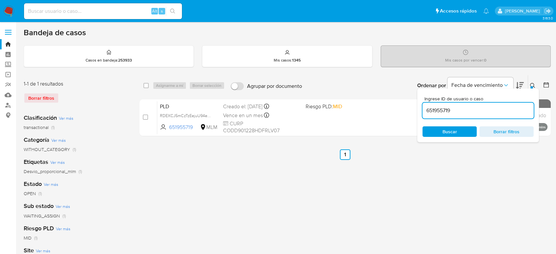
paste input "324002486"
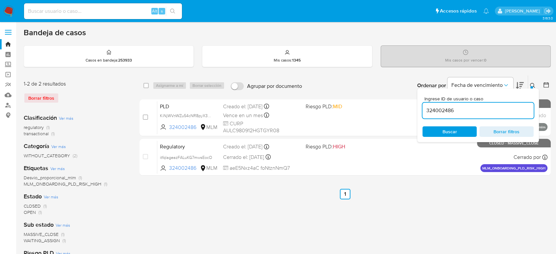
click at [432, 110] on input "324002486" at bounding box center [477, 110] width 111 height 9
paste input "08570425"
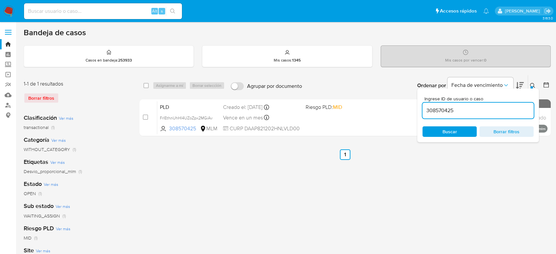
click at [440, 112] on input "308570425" at bounding box center [477, 110] width 111 height 9
paste input "50018733"
click at [435, 110] on input "50018733" at bounding box center [477, 110] width 111 height 9
click at [436, 110] on input "50018733" at bounding box center [477, 110] width 111 height 9
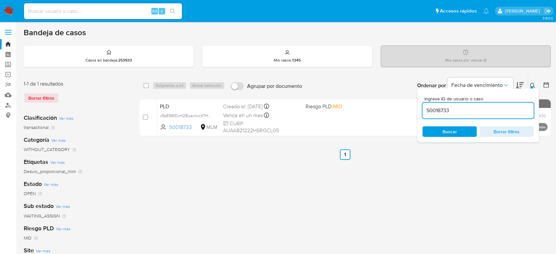
paste input "1147626751"
click at [443, 111] on input "1147626751" at bounding box center [477, 110] width 111 height 9
paste input "52034876"
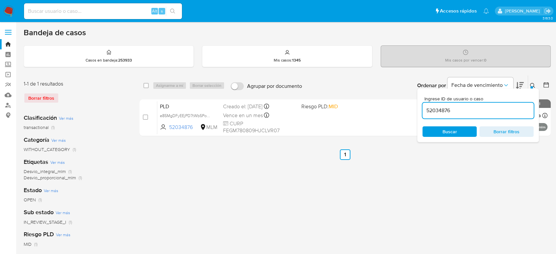
click at [436, 110] on input "52034876" at bounding box center [477, 110] width 111 height 9
paste input "2442764864"
type input "2442764864"
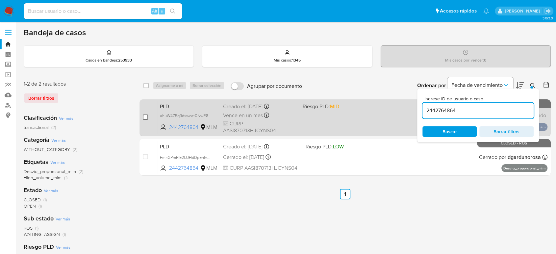
click at [147, 117] on input "checkbox" at bounding box center [145, 116] width 5 height 5
checkbox input "true"
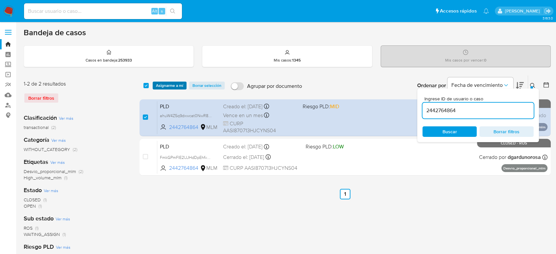
click at [172, 86] on span "Asignarme a mí" at bounding box center [169, 85] width 27 height 7
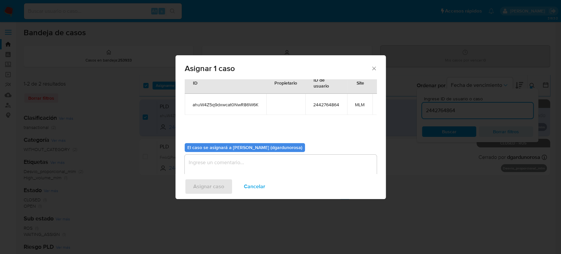
scroll to position [36, 0]
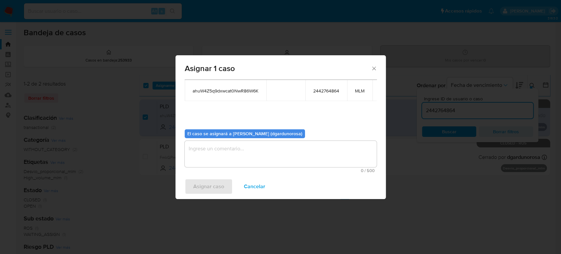
click at [245, 90] on span "ahuW4Z5q9dxwcat0NwR86W6K" at bounding box center [226, 91] width 66 height 6
copy span "ahuW4Z5q9dxwcat0NwR86W6K"
click at [286, 152] on textarea "assign-modal" at bounding box center [281, 154] width 192 height 26
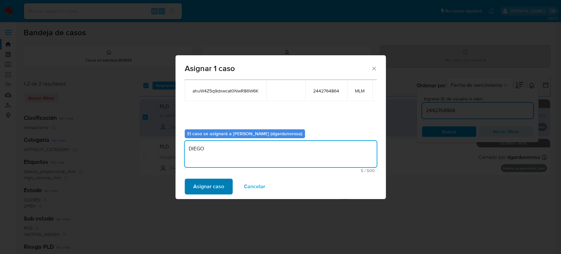
type textarea "DIEGO"
click at [197, 182] on span "Asignar caso" at bounding box center [208, 186] width 31 height 14
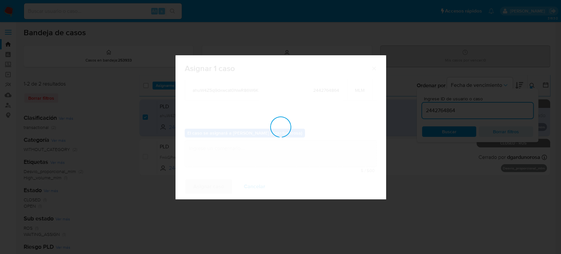
checkbox input "false"
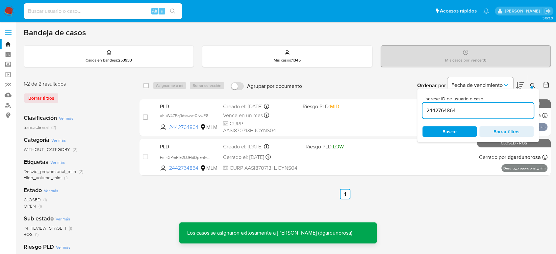
click at [444, 108] on input "2442764864" at bounding box center [477, 110] width 111 height 9
paste input "541846761"
type input "2541846761"
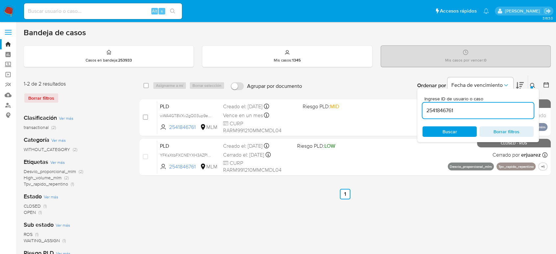
click at [532, 85] on icon at bounding box center [532, 85] width 5 height 5
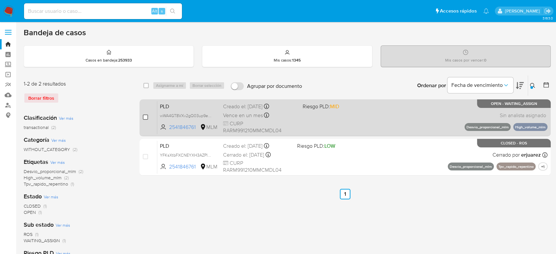
click at [144, 119] on input "checkbox" at bounding box center [145, 116] width 5 height 5
checkbox input "true"
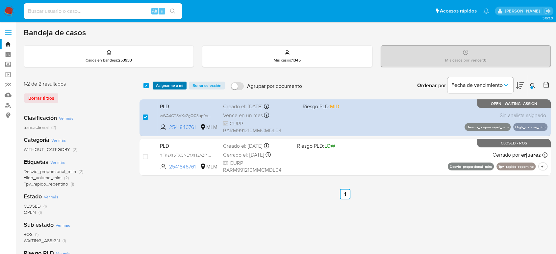
click at [170, 85] on span "Asignarme a mí" at bounding box center [169, 85] width 27 height 7
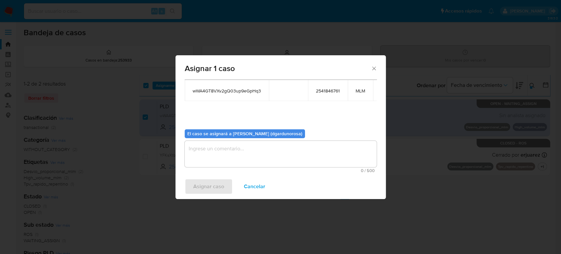
scroll to position [39, 0]
click at [255, 160] on textarea "assign-modal" at bounding box center [281, 154] width 192 height 26
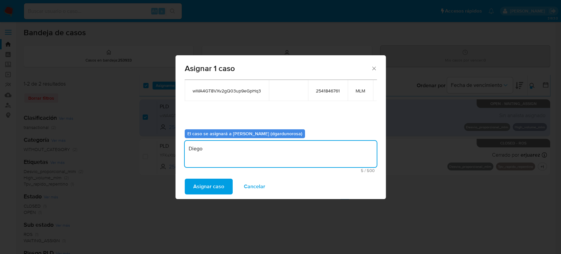
type textarea "Diego"
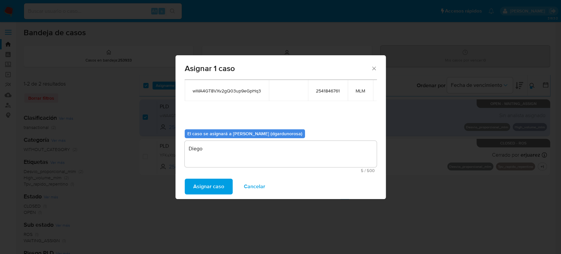
click at [243, 88] on span "wWA4GT8VXv2gQ03up9eGpHq3" at bounding box center [227, 91] width 68 height 6
copy span "wWA4GT8VXv2gQ03up9eGpHq3"
click at [219, 189] on span "Asignar caso" at bounding box center [208, 186] width 31 height 14
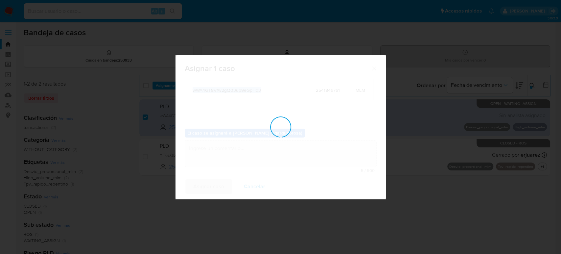
checkbox input "false"
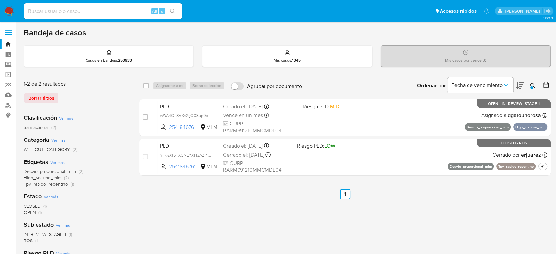
click at [530, 84] on icon at bounding box center [532, 85] width 5 height 5
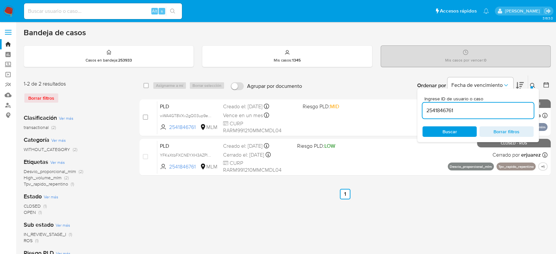
click at [440, 113] on input "2541846761" at bounding box center [477, 110] width 111 height 9
type input "114821166"
click at [532, 84] on icon at bounding box center [532, 85] width 5 height 5
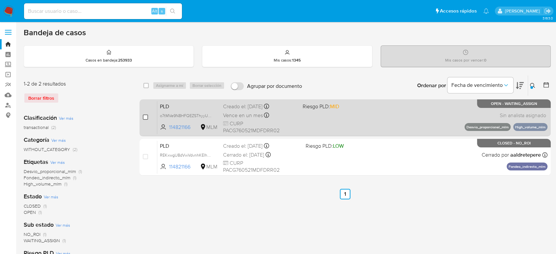
click at [145, 115] on input "checkbox" at bounding box center [145, 116] width 5 height 5
checkbox input "true"
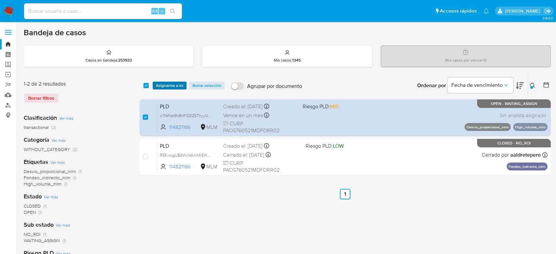
click at [165, 83] on span "Asignarme a mí" at bounding box center [169, 85] width 27 height 7
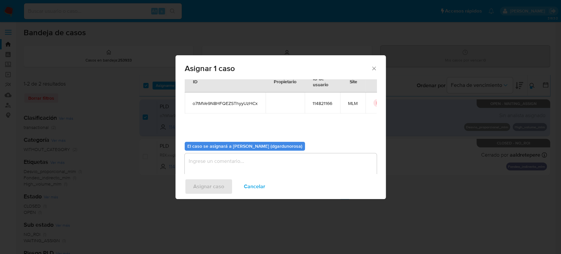
scroll to position [34, 0]
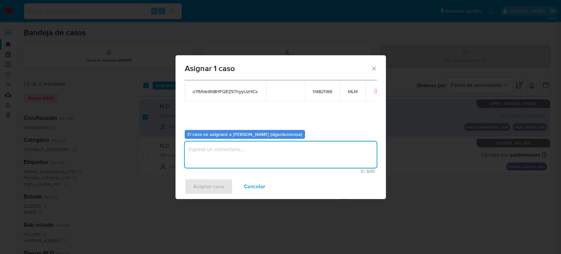
click at [237, 154] on textarea "assign-modal" at bounding box center [281, 154] width 192 height 26
type textarea "diego"
click at [214, 187] on span "Asignar caso" at bounding box center [208, 186] width 31 height 14
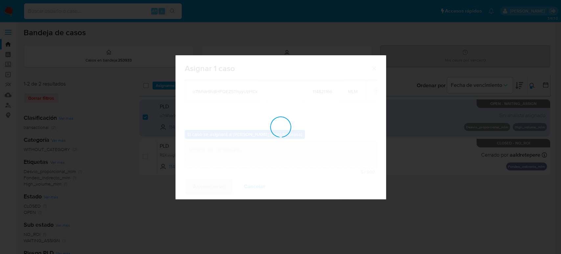
checkbox input "false"
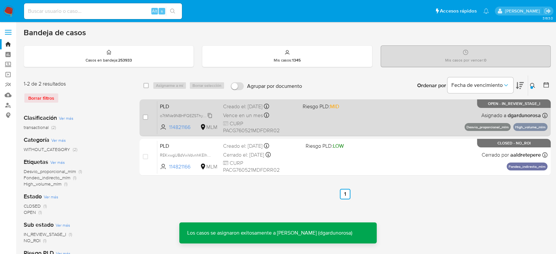
click at [209, 115] on span "o7tMVe9N8HFQEZSThyyUzHCx" at bounding box center [189, 114] width 58 height 7
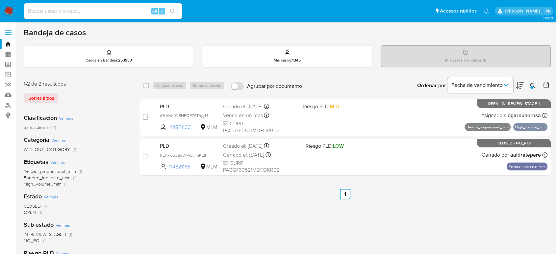
drag, startPoint x: 534, startPoint y: 83, endPoint x: 470, endPoint y: 123, distance: 75.7
click at [534, 83] on icon at bounding box center [532, 85] width 5 height 5
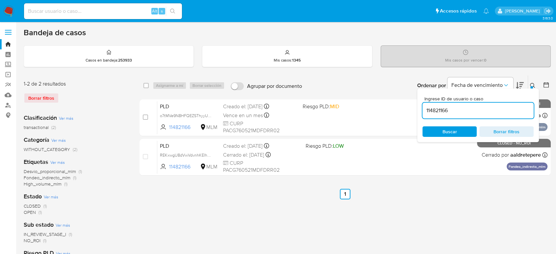
click at [436, 110] on input "114821166" at bounding box center [477, 110] width 111 height 9
click at [436, 111] on input "114821166" at bounding box center [477, 110] width 111 height 9
click at [441, 111] on input "11482580676321166" at bounding box center [477, 110] width 111 height 9
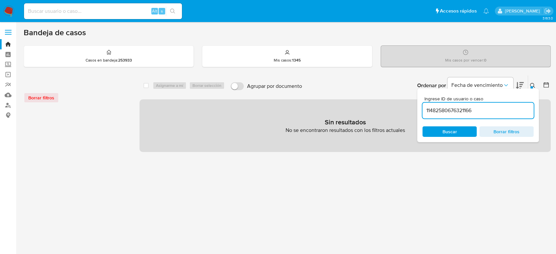
click at [470, 112] on input "11482580676321166" at bounding box center [477, 110] width 111 height 9
paste input "25806763"
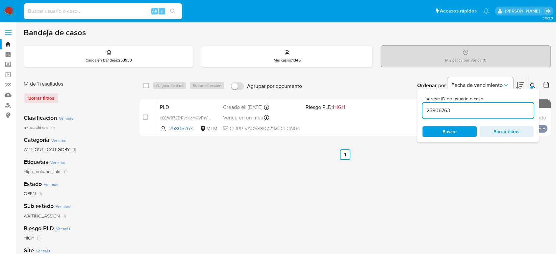
click at [529, 83] on button at bounding box center [533, 86] width 11 height 8
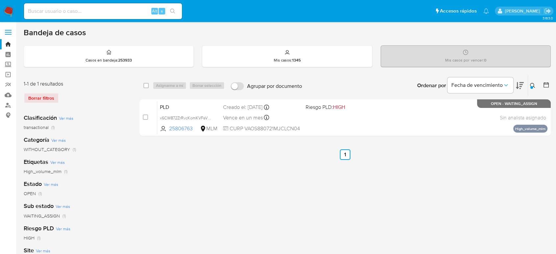
click at [532, 84] on icon at bounding box center [532, 85] width 5 height 5
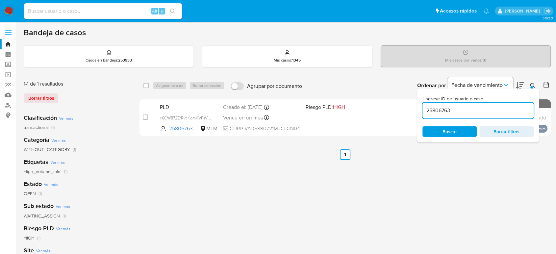
click at [446, 113] on input "25806763" at bounding box center [477, 110] width 111 height 9
click at [532, 82] on button at bounding box center [533, 86] width 11 height 8
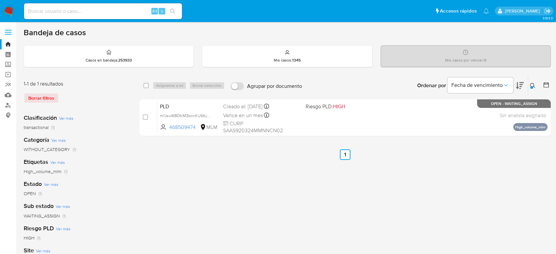
click at [531, 85] on icon at bounding box center [532, 85] width 5 height 5
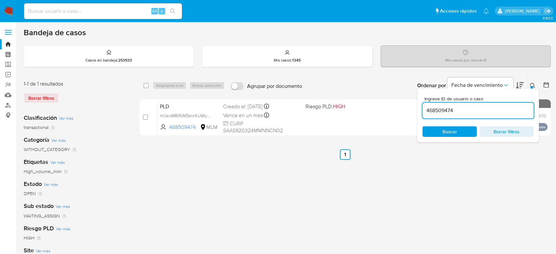
click at [445, 115] on div "468509474" at bounding box center [477, 111] width 111 height 16
click at [443, 113] on input "468509474" at bounding box center [477, 110] width 111 height 9
paste input "189141288"
type input "189141288"
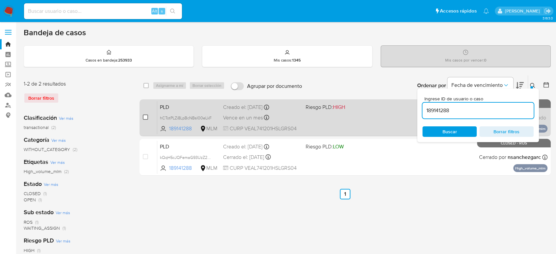
click at [144, 117] on input "checkbox" at bounding box center [145, 116] width 5 height 5
checkbox input "true"
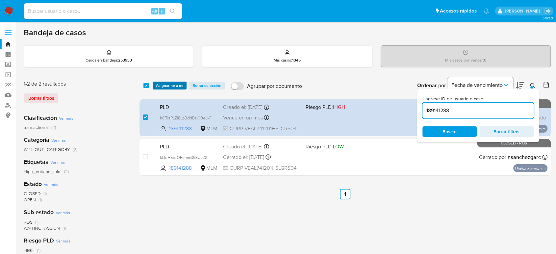
click at [176, 85] on span "Asignarme a mí" at bounding box center [169, 85] width 27 height 7
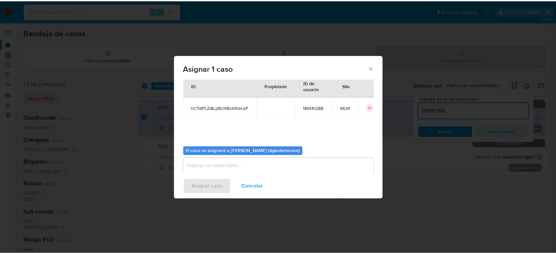
scroll to position [34, 0]
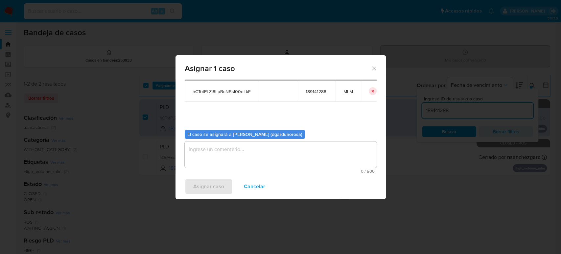
click at [286, 161] on textarea "assign-modal" at bounding box center [281, 154] width 192 height 26
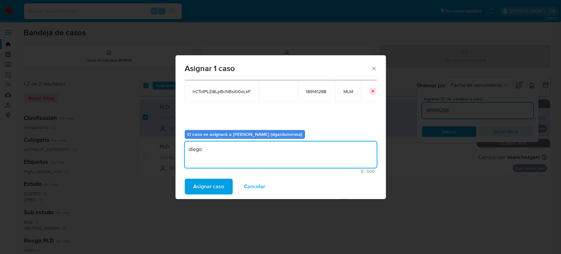
type textarea "diego"
click at [207, 93] on span "hCTotPLZi8LpBcNBsI00eLkF" at bounding box center [222, 91] width 58 height 6
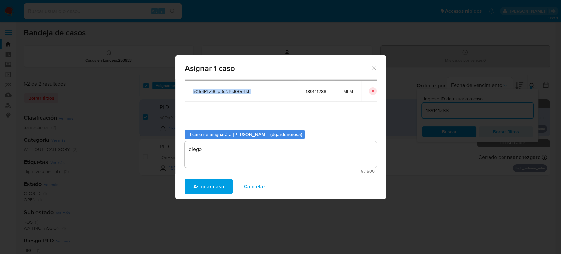
copy span "hCTotPLZi8LpBcNBsI00eLkF"
click at [221, 186] on span "Asignar caso" at bounding box center [208, 186] width 31 height 14
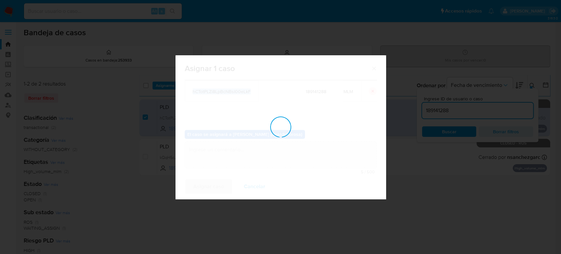
checkbox input "false"
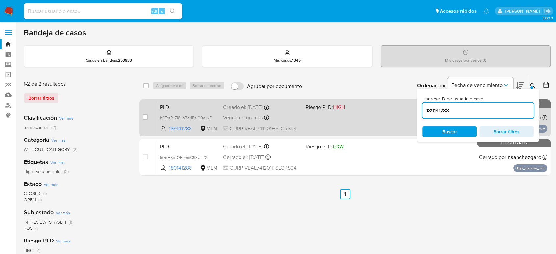
click at [352, 118] on div "PLD hCTotPLZi8LpBcNBsI00eLkF 189141288 MLM Riesgo PLD: HIGH Creado el: 12/09/20…" at bounding box center [352, 117] width 390 height 33
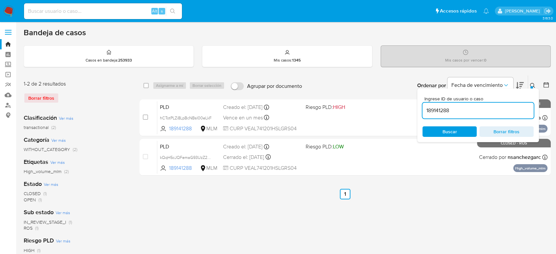
click at [445, 109] on input "189141288" at bounding box center [477, 110] width 111 height 9
paste input "223035116"
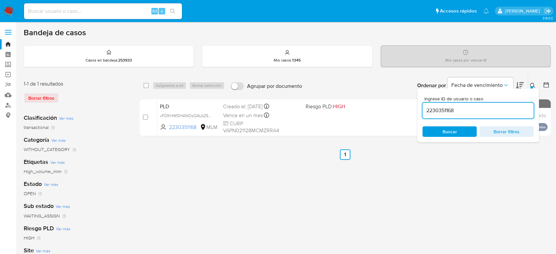
click at [530, 85] on icon at bounding box center [532, 85] width 5 height 5
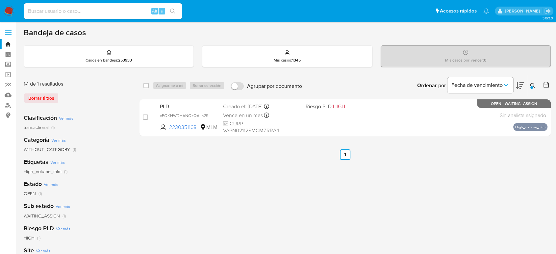
click at [532, 85] on icon at bounding box center [532, 85] width 5 height 5
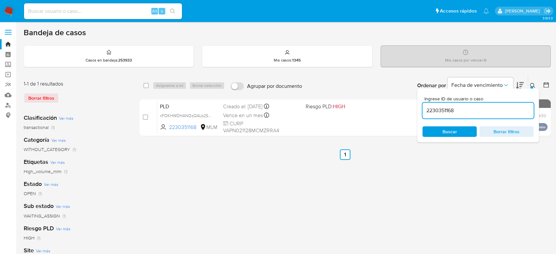
click at [444, 110] on input "2230351168" at bounding box center [477, 110] width 111 height 9
click at [443, 110] on input "2230351168" at bounding box center [477, 110] width 111 height 9
click at [443, 107] on input "57176939" at bounding box center [477, 110] width 111 height 9
click at [442, 107] on input "57176939" at bounding box center [477, 110] width 111 height 9
click at [438, 108] on input "57176939" at bounding box center [477, 110] width 111 height 9
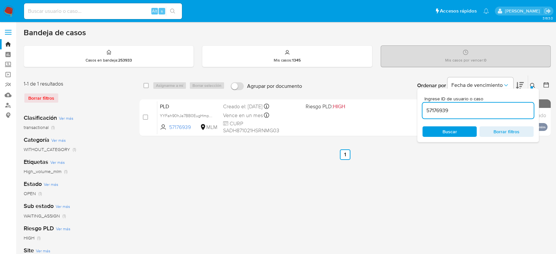
click at [438, 108] on input "57176939" at bounding box center [477, 110] width 111 height 9
paste input "6044290"
type input "60442909"
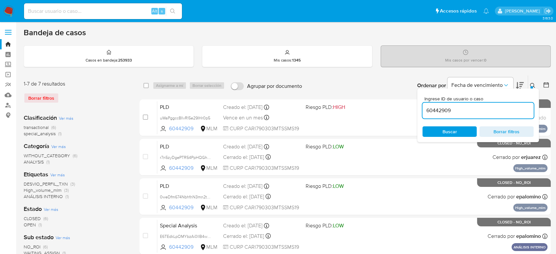
click at [534, 82] on button at bounding box center [533, 86] width 11 height 8
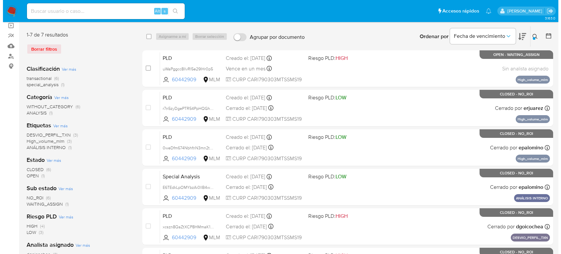
scroll to position [36, 0]
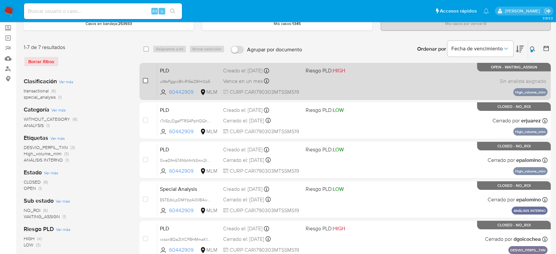
click at [147, 82] on input "checkbox" at bounding box center [145, 80] width 5 height 5
checkbox input "true"
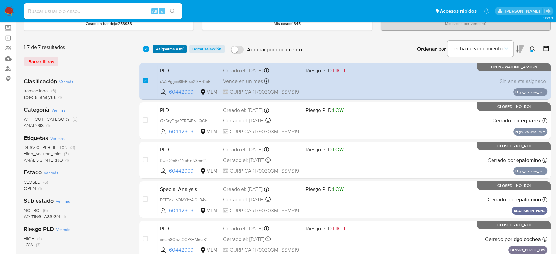
click at [172, 50] on span "Asignarme a mí" at bounding box center [169, 49] width 27 height 7
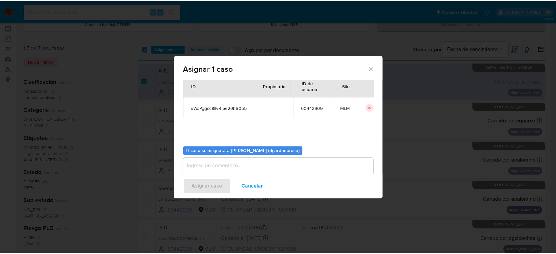
scroll to position [34, 0]
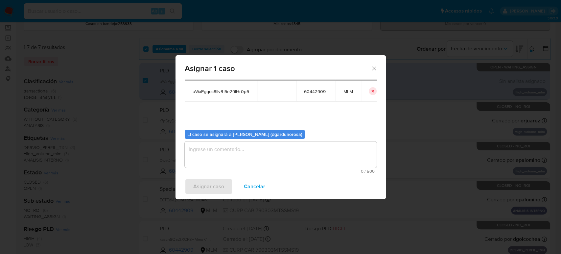
click at [262, 161] on textarea "assign-modal" at bounding box center [281, 154] width 192 height 26
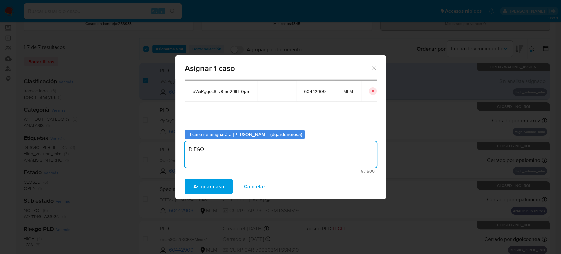
type textarea "DIEGO"
click at [224, 89] on span "uWaPggcc8IlvRI5e29IHr0p5" at bounding box center [221, 91] width 57 height 6
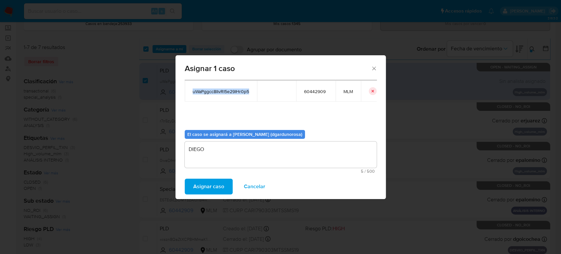
copy span "uWaPggcc8IlvRI5e29IHr0p5"
click at [210, 191] on span "Asignar caso" at bounding box center [208, 186] width 31 height 14
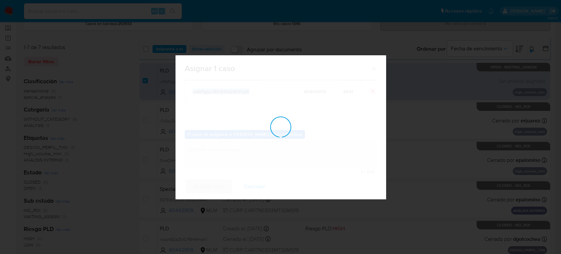
checkbox input "false"
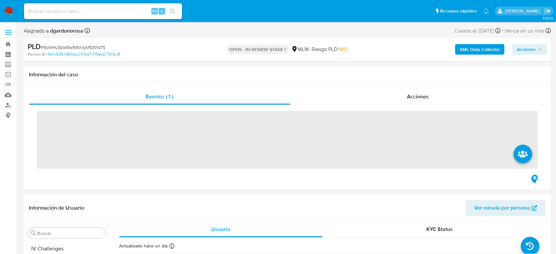
scroll to position [325, 0]
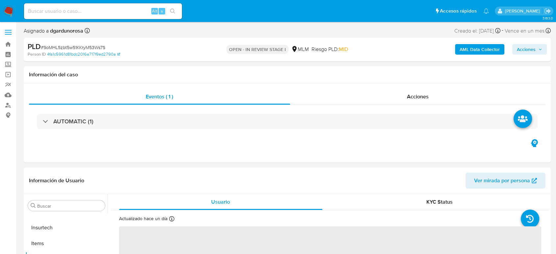
select select "10"
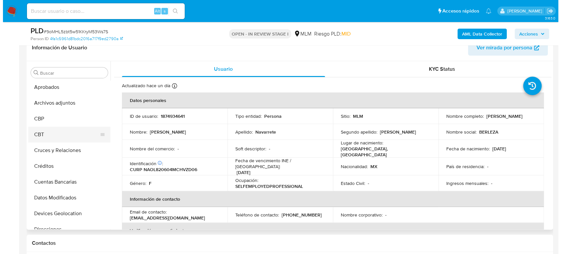
scroll to position [0, 0]
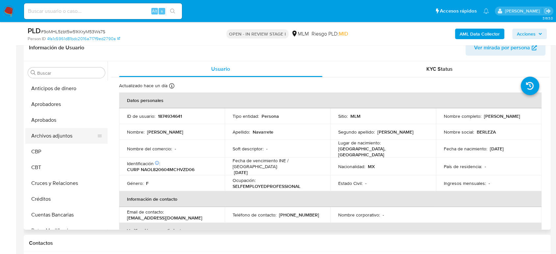
click at [61, 135] on button "Archivos adjuntos" at bounding box center [63, 136] width 77 height 16
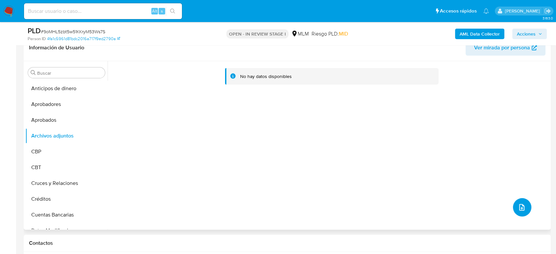
click at [513, 205] on button "upload-file" at bounding box center [522, 207] width 18 height 18
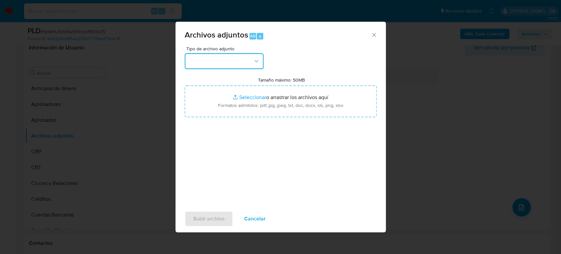
click at [213, 62] on button "button" at bounding box center [224, 61] width 79 height 16
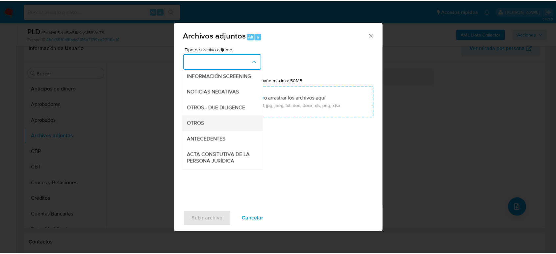
scroll to position [73, 0]
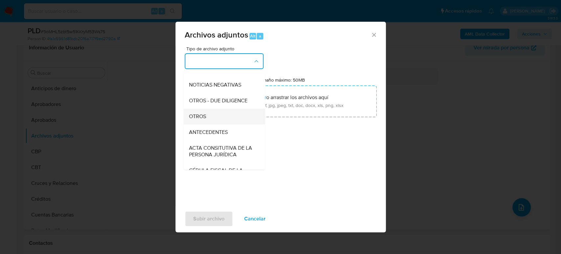
click at [210, 124] on div "OTROS" at bounding box center [222, 117] width 67 height 16
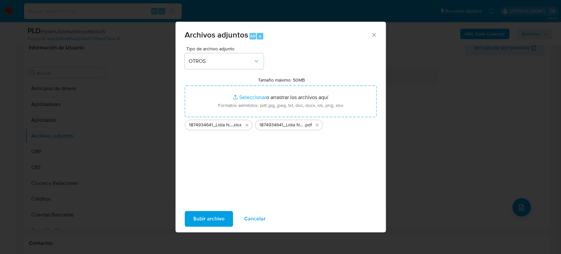
click at [223, 220] on span "Subir archivo" at bounding box center [208, 218] width 31 height 14
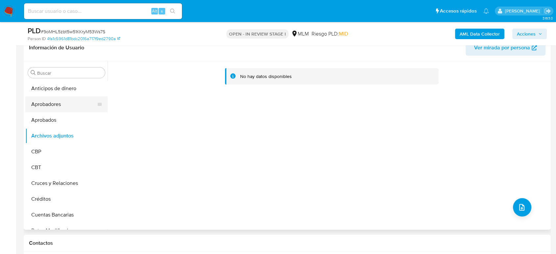
click at [40, 104] on button "Aprobadores" at bounding box center [63, 104] width 77 height 16
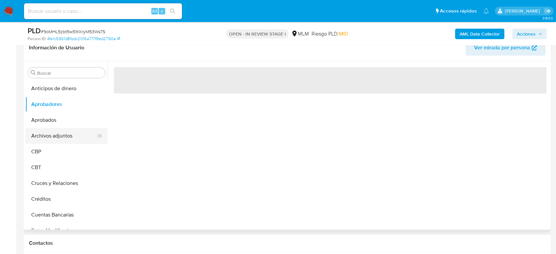
click at [46, 134] on button "Archivos adjuntos" at bounding box center [63, 136] width 77 height 16
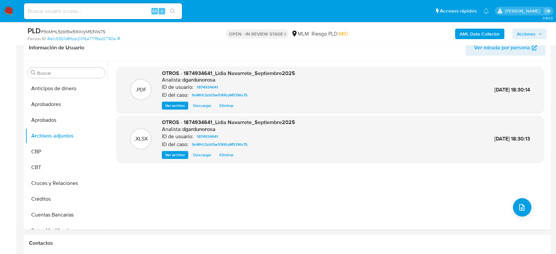
click at [540, 35] on icon "button" at bounding box center [540, 34] width 4 height 4
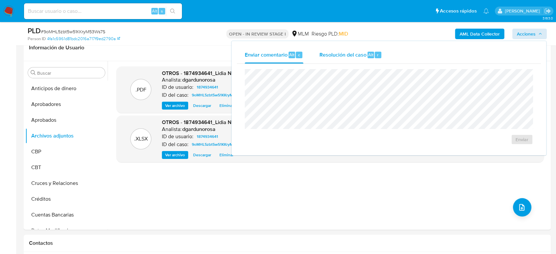
click at [344, 60] on div "Resolución del caso Alt r" at bounding box center [350, 54] width 63 height 17
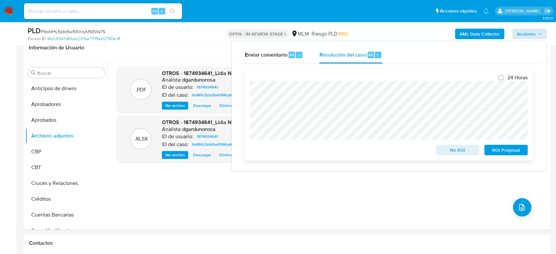
click at [455, 150] on span "No ROI" at bounding box center [457, 149] width 34 height 9
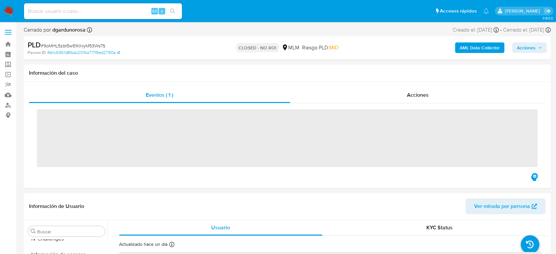
scroll to position [325, 0]
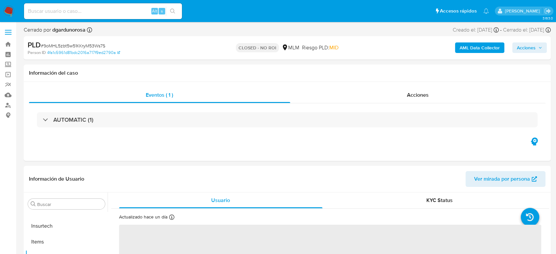
select select "10"
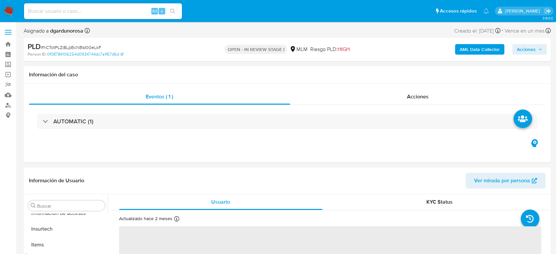
scroll to position [325, 0]
select select "10"
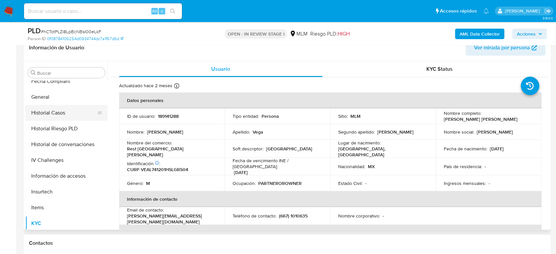
scroll to position [216, 0]
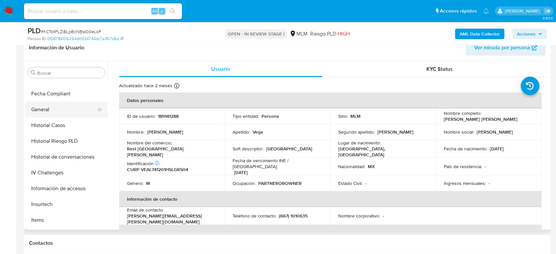
click at [68, 117] on button "Historial Casos" at bounding box center [66, 125] width 82 height 16
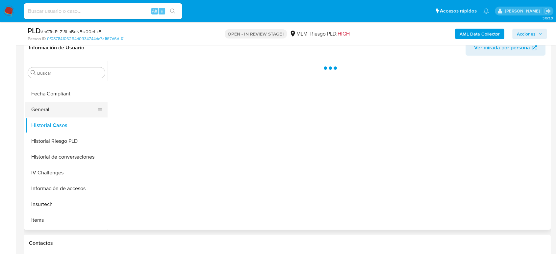
click at [66, 110] on button "General" at bounding box center [63, 110] width 77 height 16
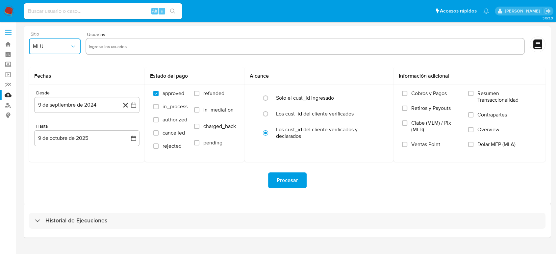
click at [69, 45] on span "MLU" at bounding box center [51, 46] width 37 height 7
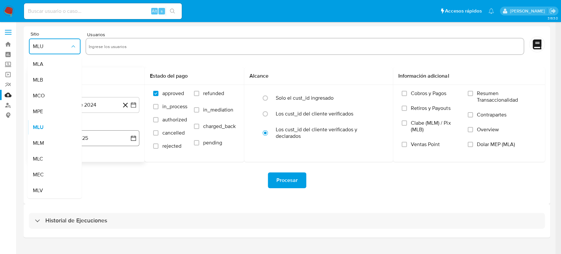
click at [47, 140] on div "MLM" at bounding box center [53, 143] width 40 height 16
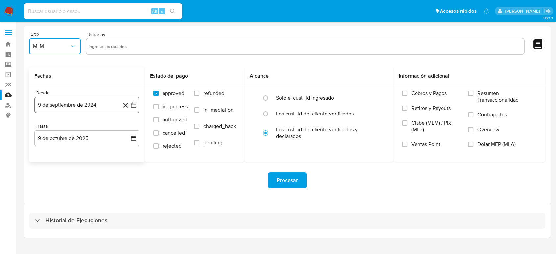
click at [135, 103] on icon "button" at bounding box center [133, 104] width 5 height 5
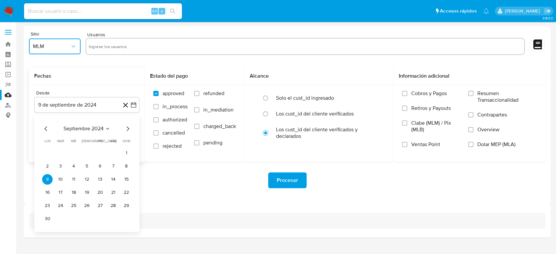
click at [108, 128] on icon "Seleccionar mes y año" at bounding box center [107, 128] width 5 height 5
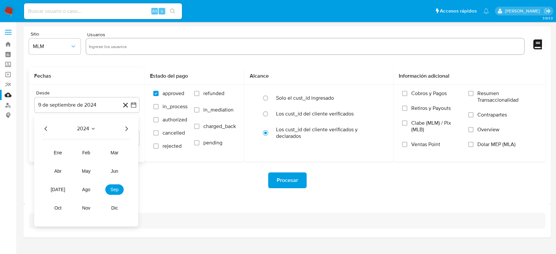
click at [123, 129] on icon "Año siguiente" at bounding box center [126, 129] width 8 height 8
click at [118, 148] on button "mar" at bounding box center [114, 152] width 18 height 11
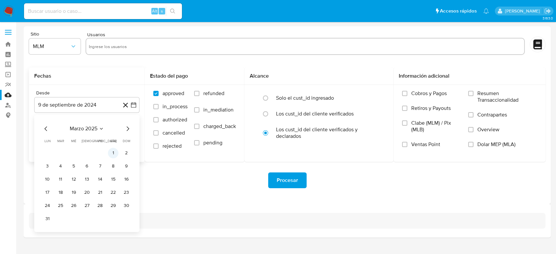
click at [113, 152] on button "1" at bounding box center [113, 153] width 11 height 11
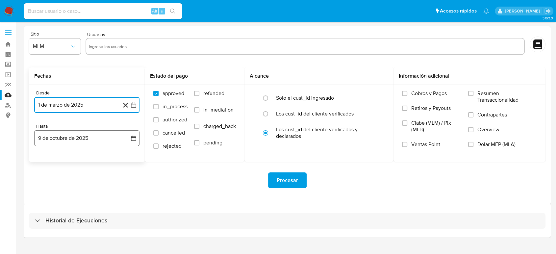
click at [132, 139] on icon "button" at bounding box center [133, 138] width 7 height 7
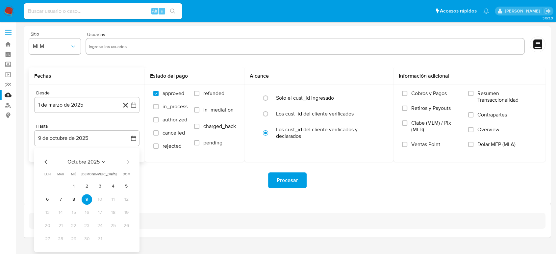
click at [48, 166] on div "octubre 2025 octubre 2025 lun lunes mar martes mié miércoles jue jueves vie vie…" at bounding box center [86, 201] width 89 height 86
click at [45, 164] on icon "Mes anterior" at bounding box center [46, 162] width 8 height 8
click at [47, 159] on icon "Mes anterior" at bounding box center [46, 162] width 8 height 8
click at [125, 237] on button "31" at bounding box center [126, 238] width 11 height 11
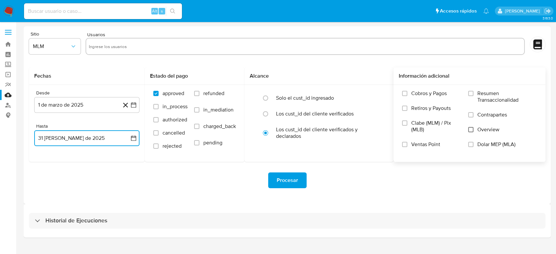
click at [472, 131] on input "Overview" at bounding box center [470, 129] width 5 height 5
click at [186, 38] on div at bounding box center [304, 46] width 439 height 17
click at [185, 43] on input "text" at bounding box center [305, 46] width 432 height 11
paste input "1818818468"
type input "1818818468"
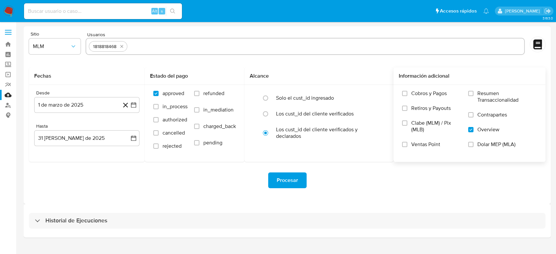
click at [165, 49] on input "text" at bounding box center [325, 46] width 391 height 11
paste input "2442764864"
type input "2442764864"
click at [235, 40] on div "1818818468 2442764864" at bounding box center [304, 46] width 439 height 17
click at [253, 43] on input "text" at bounding box center [348, 46] width 348 height 11
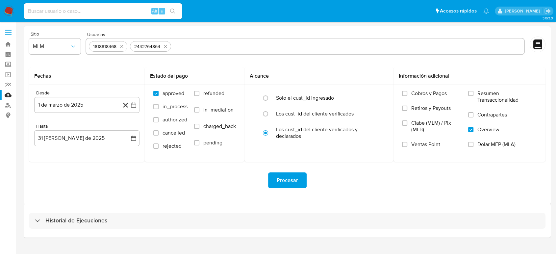
paste input "2541846761"
type input "2541846761"
click at [366, 182] on div "Procesar" at bounding box center [287, 180] width 516 height 16
click at [293, 186] on span "Procesar" at bounding box center [287, 180] width 21 height 14
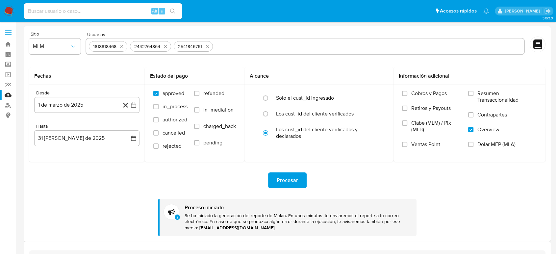
click at [254, 48] on input "text" at bounding box center [368, 46] width 306 height 11
type input "114821166"
click at [156, 55] on div "114821166" at bounding box center [304, 47] width 439 height 18
click at [153, 48] on input "text" at bounding box center [323, 46] width 395 height 11
paste input "189141288"
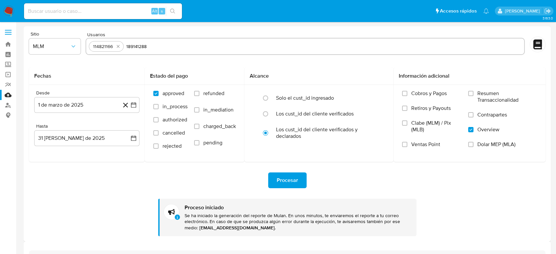
type input "189141288"
click at [227, 42] on input "text" at bounding box center [343, 46] width 356 height 11
paste input "60442909"
type input "60442909"
click at [358, 174] on div "Procesar" at bounding box center [287, 180] width 516 height 16
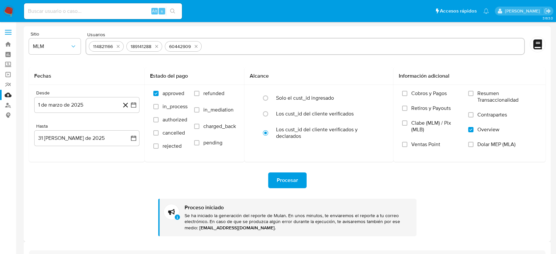
click at [298, 182] on button "Procesar" at bounding box center [287, 180] width 38 height 16
